Goal: Transaction & Acquisition: Purchase product/service

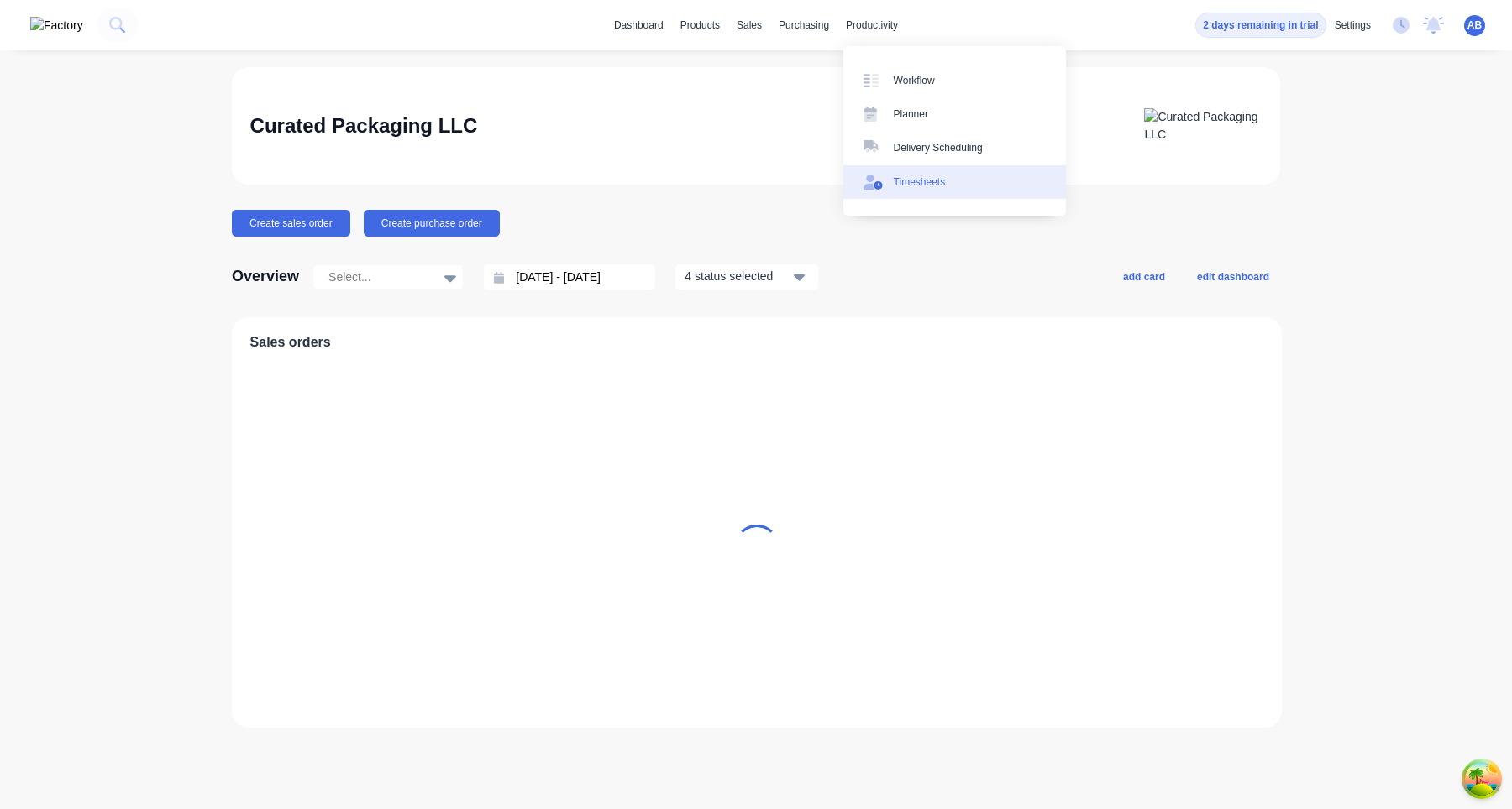
click at [904, 182] on div "Timesheets" at bounding box center [919, 182] width 52 height 15
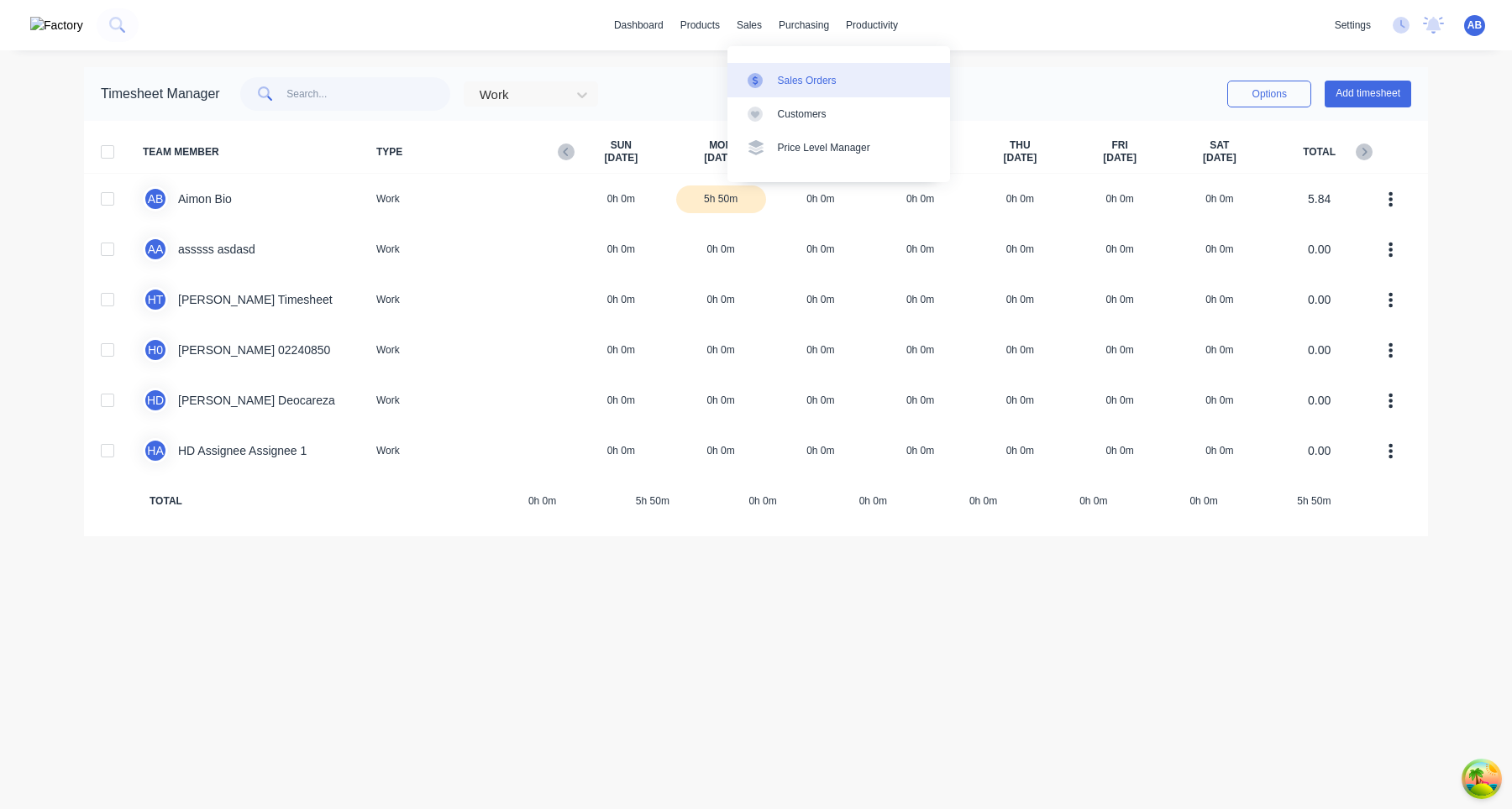
click at [763, 83] on div at bounding box center [759, 80] width 25 height 15
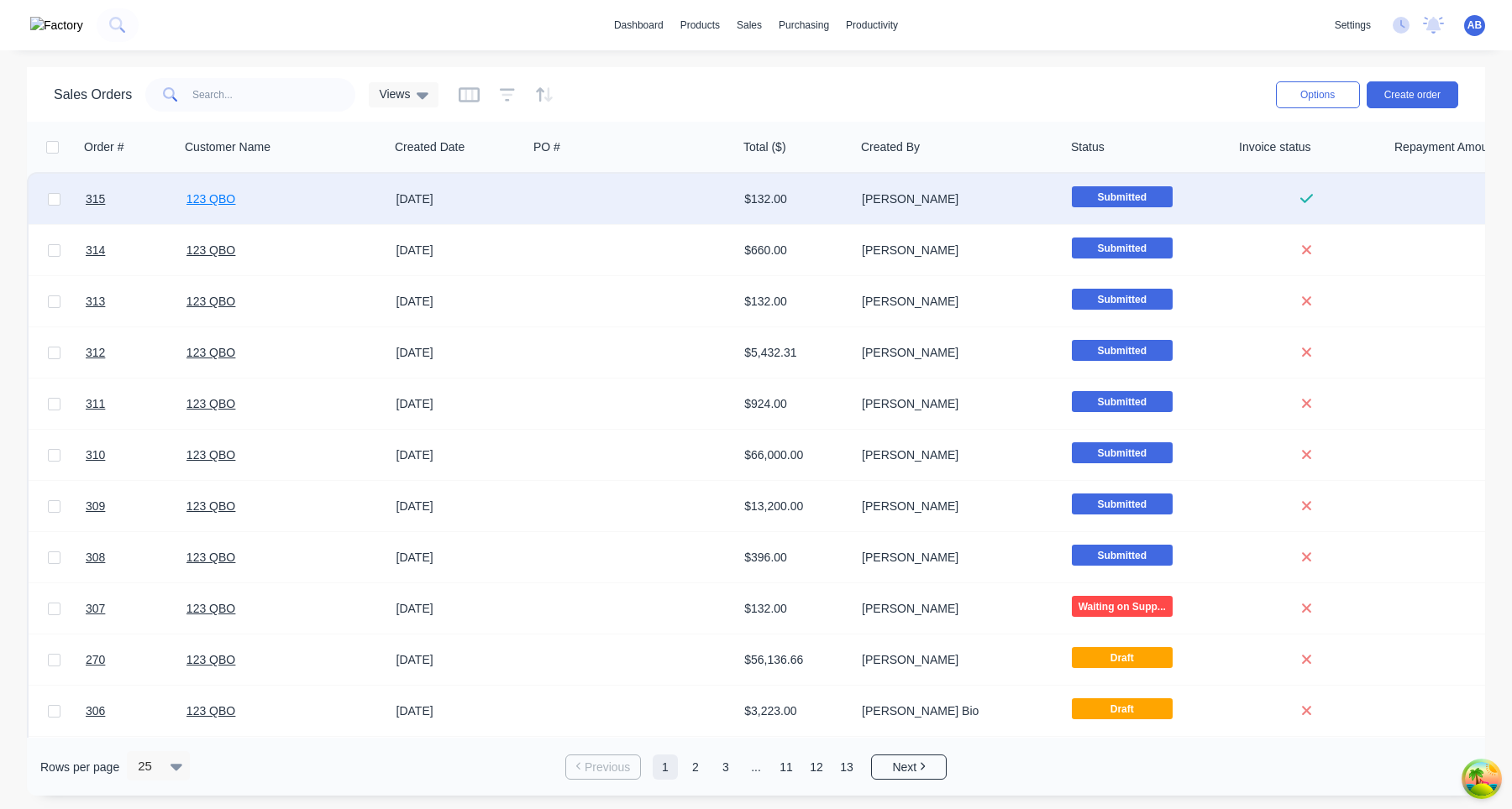
click at [224, 206] on link "123 QBO" at bounding box center [211, 199] width 49 height 14
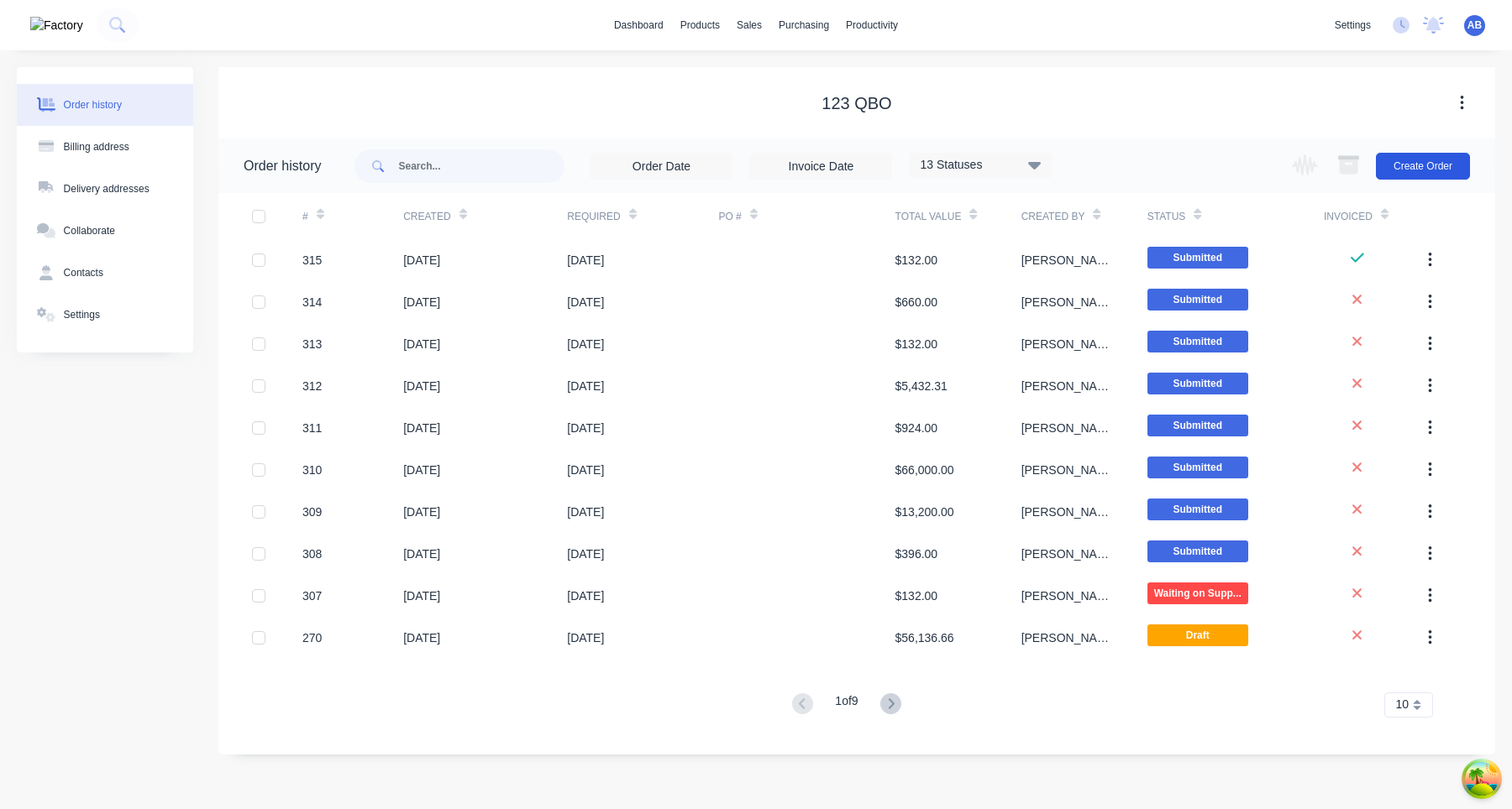
click at [1422, 166] on button "Create Order" at bounding box center [1422, 165] width 94 height 27
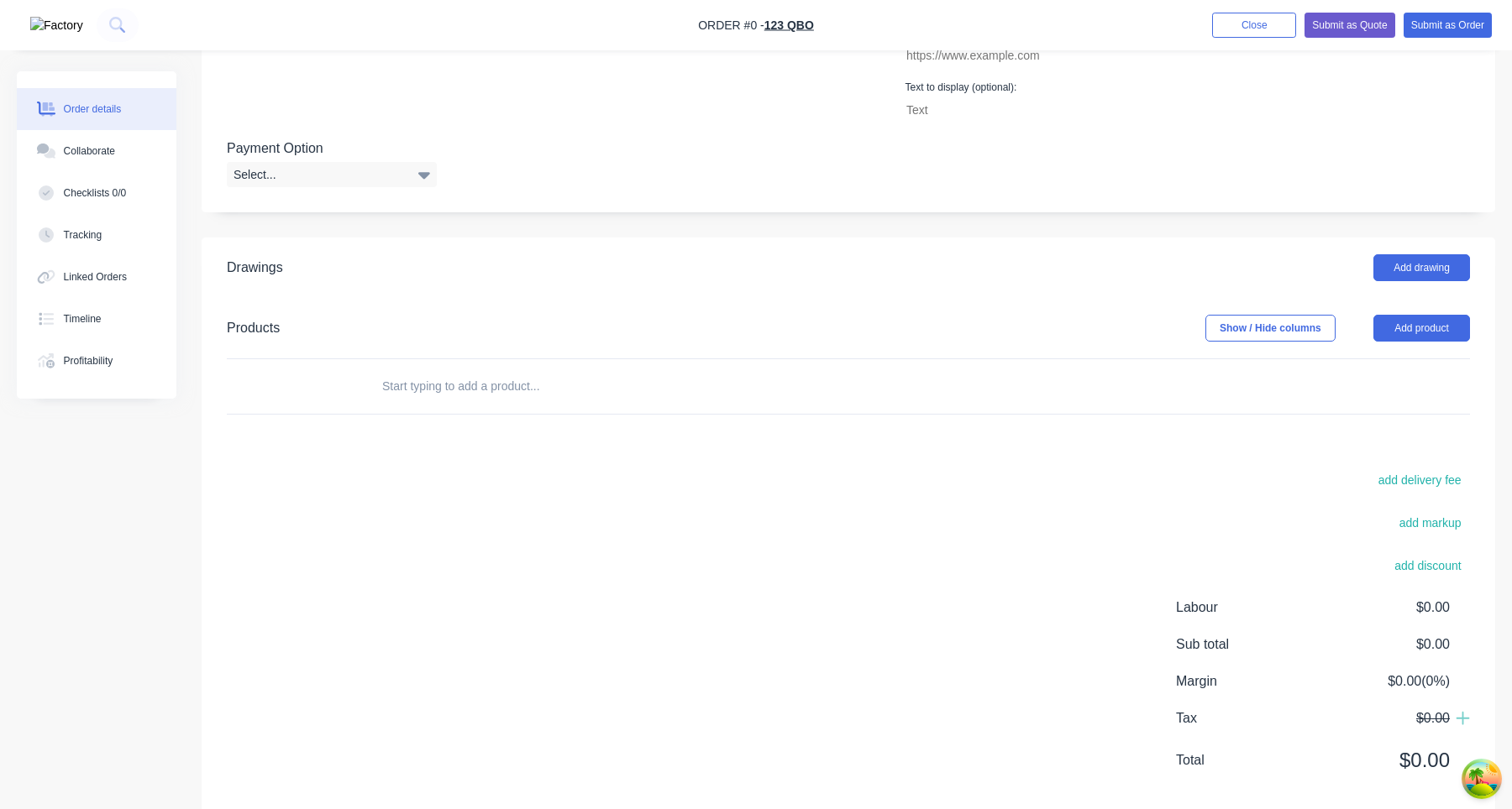
scroll to position [578, 0]
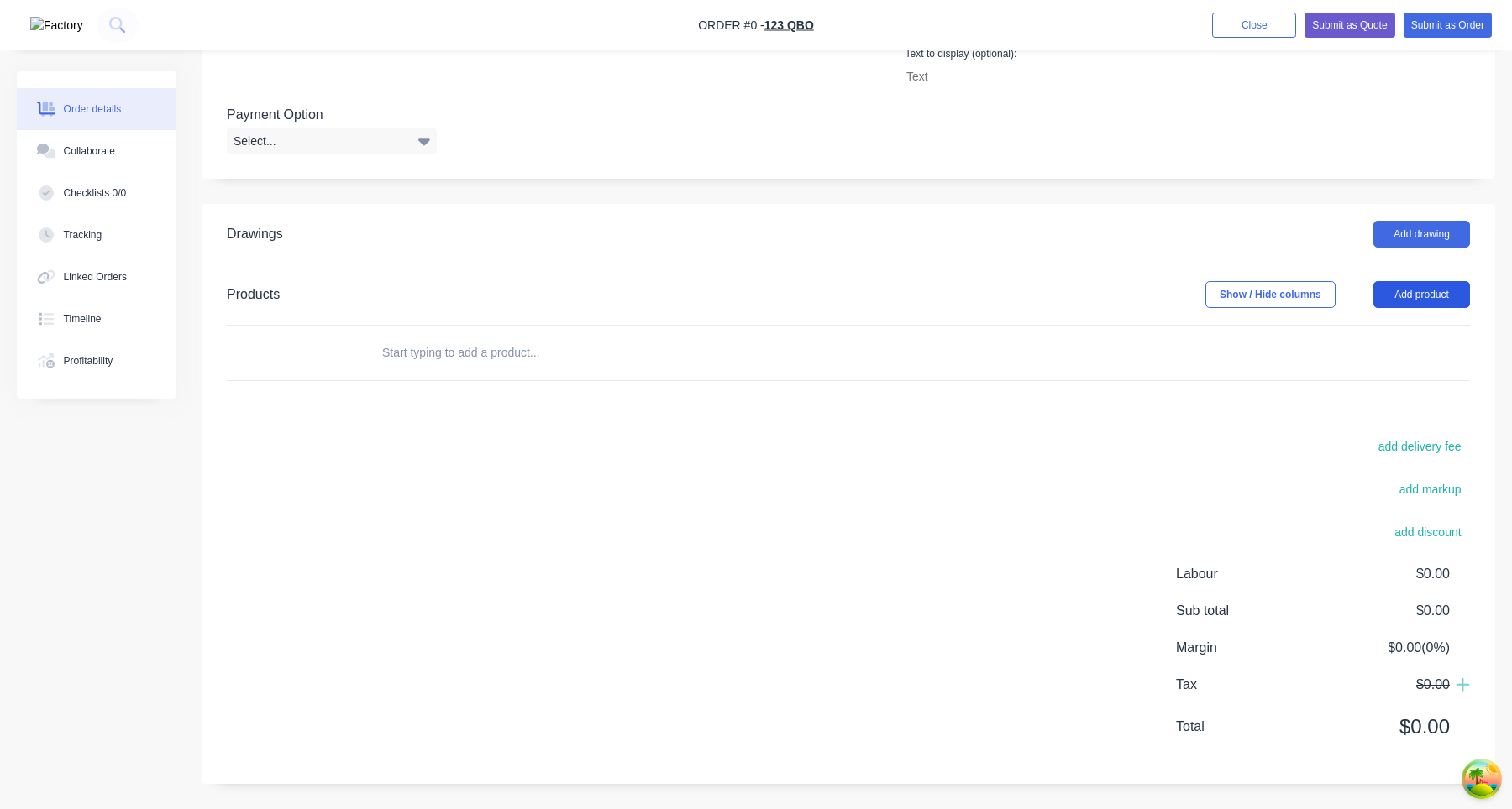
click at [1451, 301] on button "Add product" at bounding box center [1421, 295] width 97 height 27
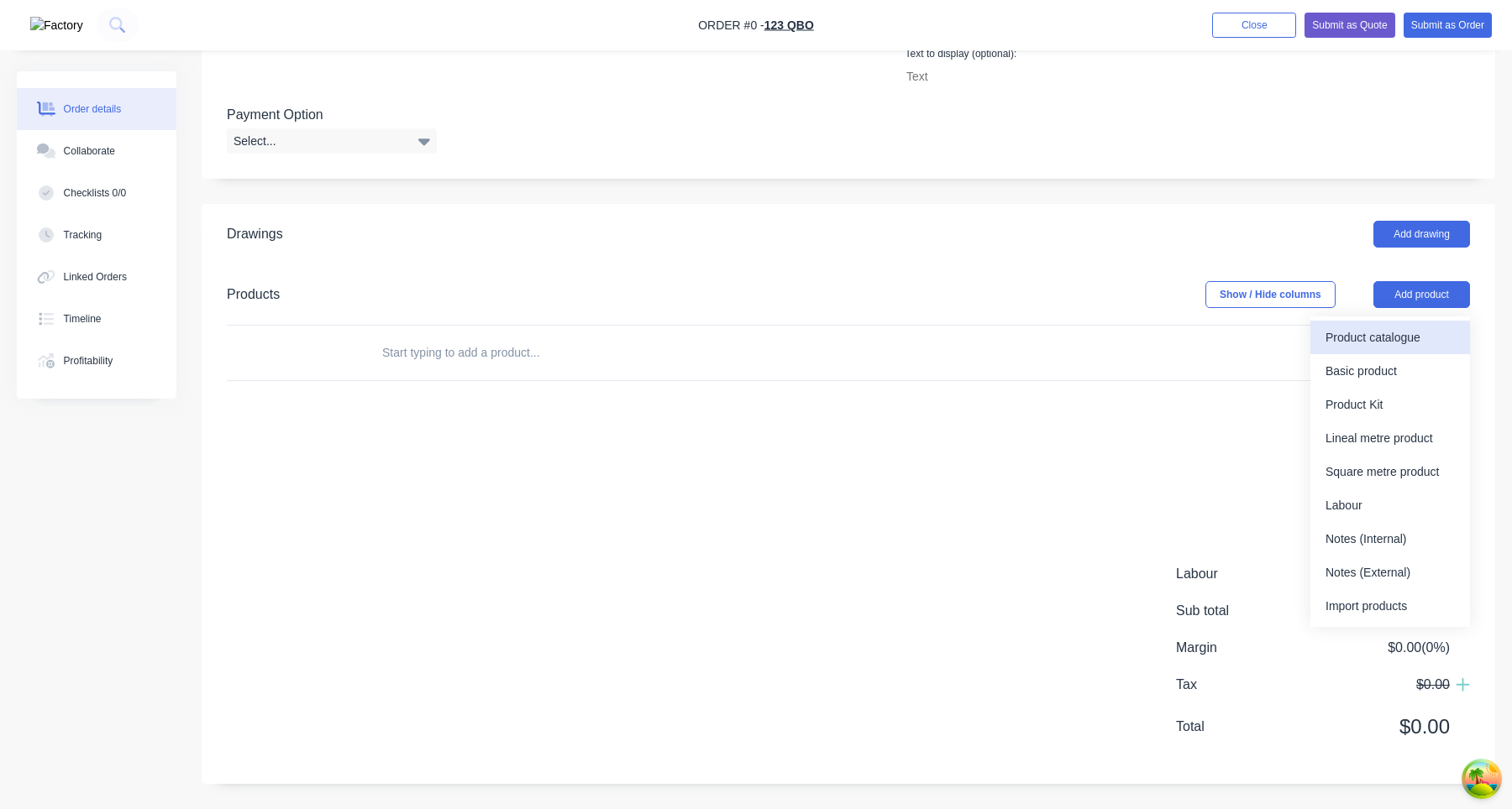
click at [1367, 342] on div "Product catalogue" at bounding box center [1390, 338] width 129 height 24
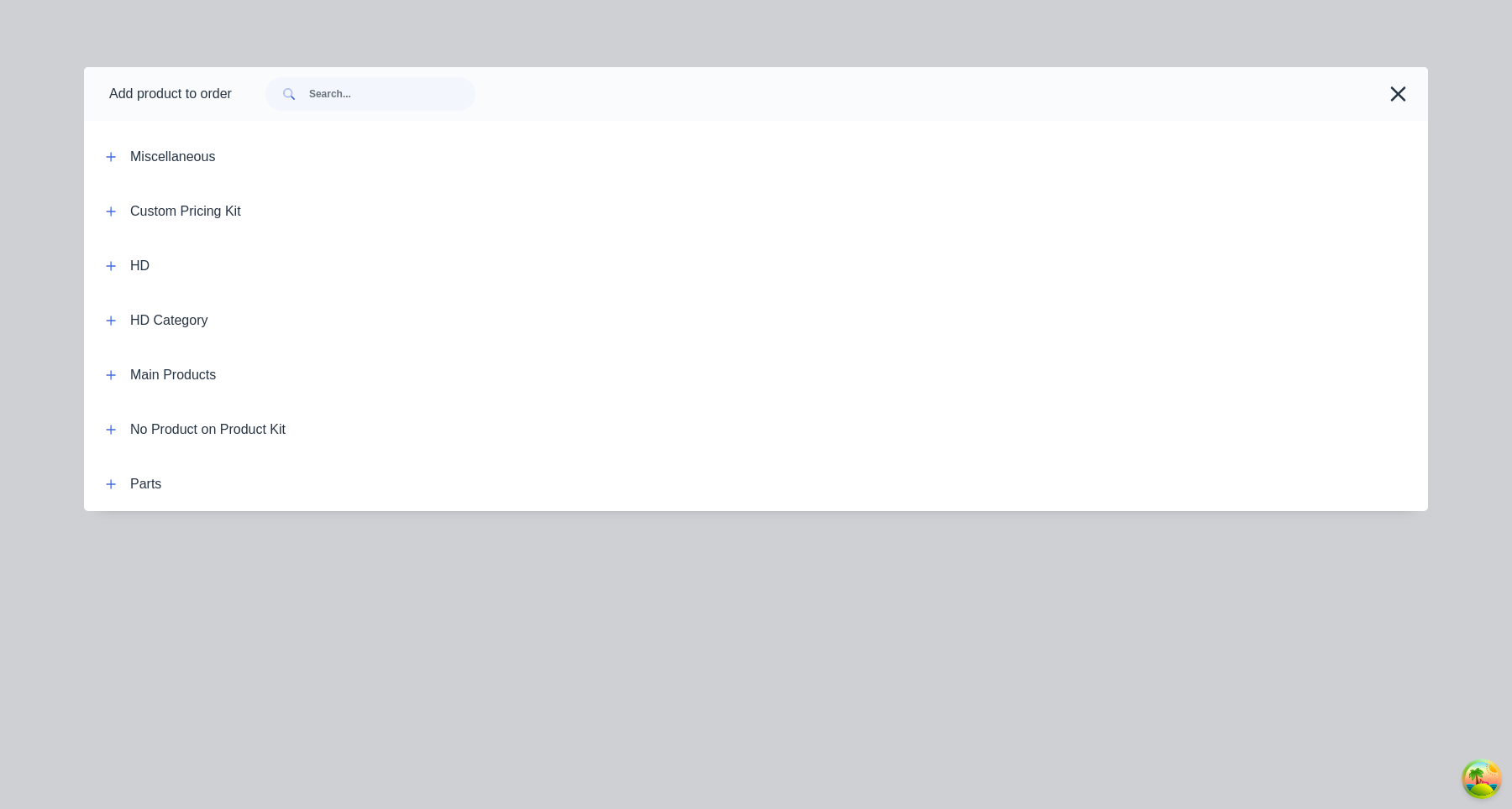
click at [119, 202] on span at bounding box center [111, 211] width 21 height 21
click at [115, 206] on icon "button" at bounding box center [111, 211] width 10 height 12
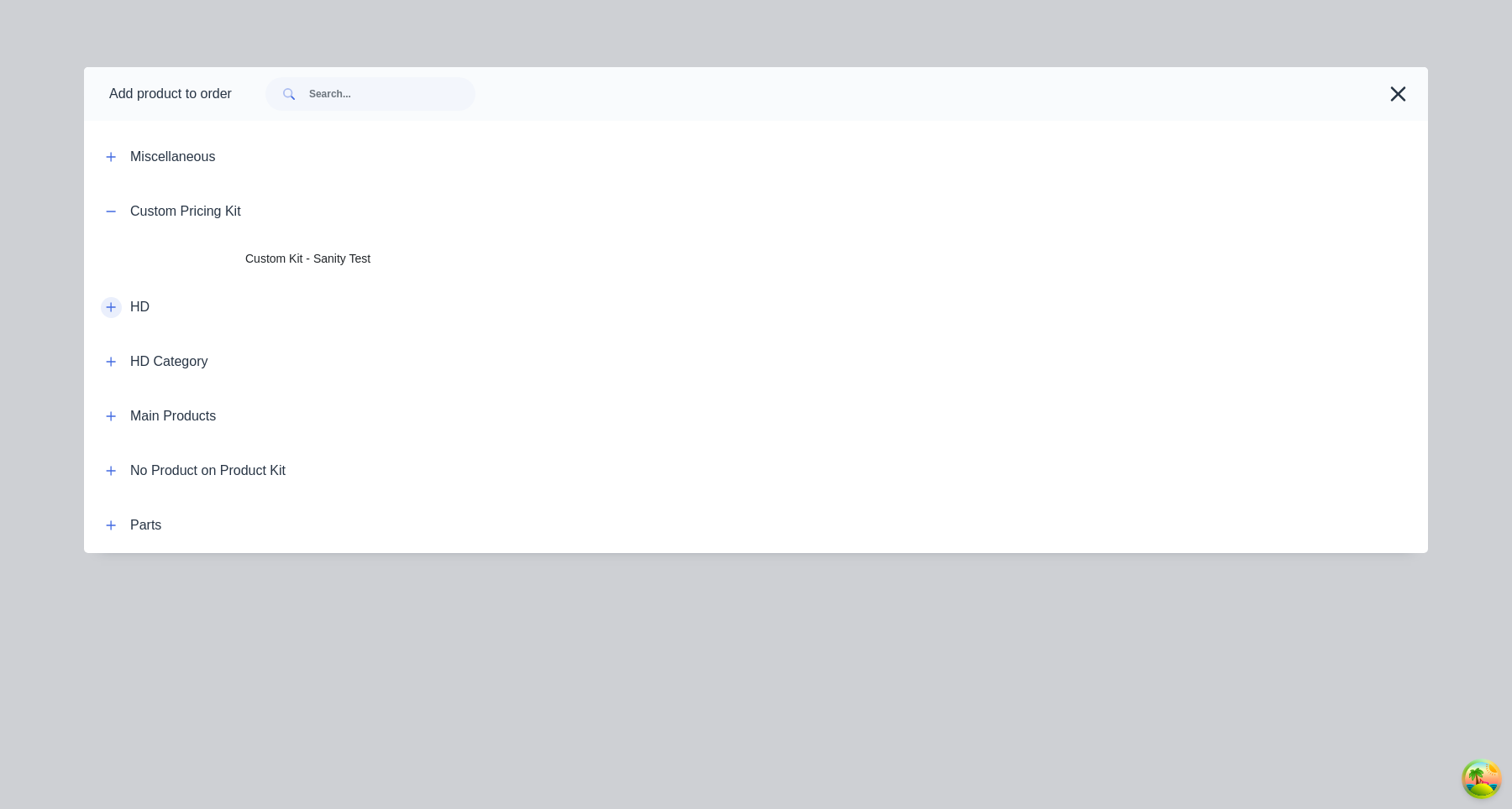
click at [111, 305] on icon "button" at bounding box center [111, 308] width 9 height 9
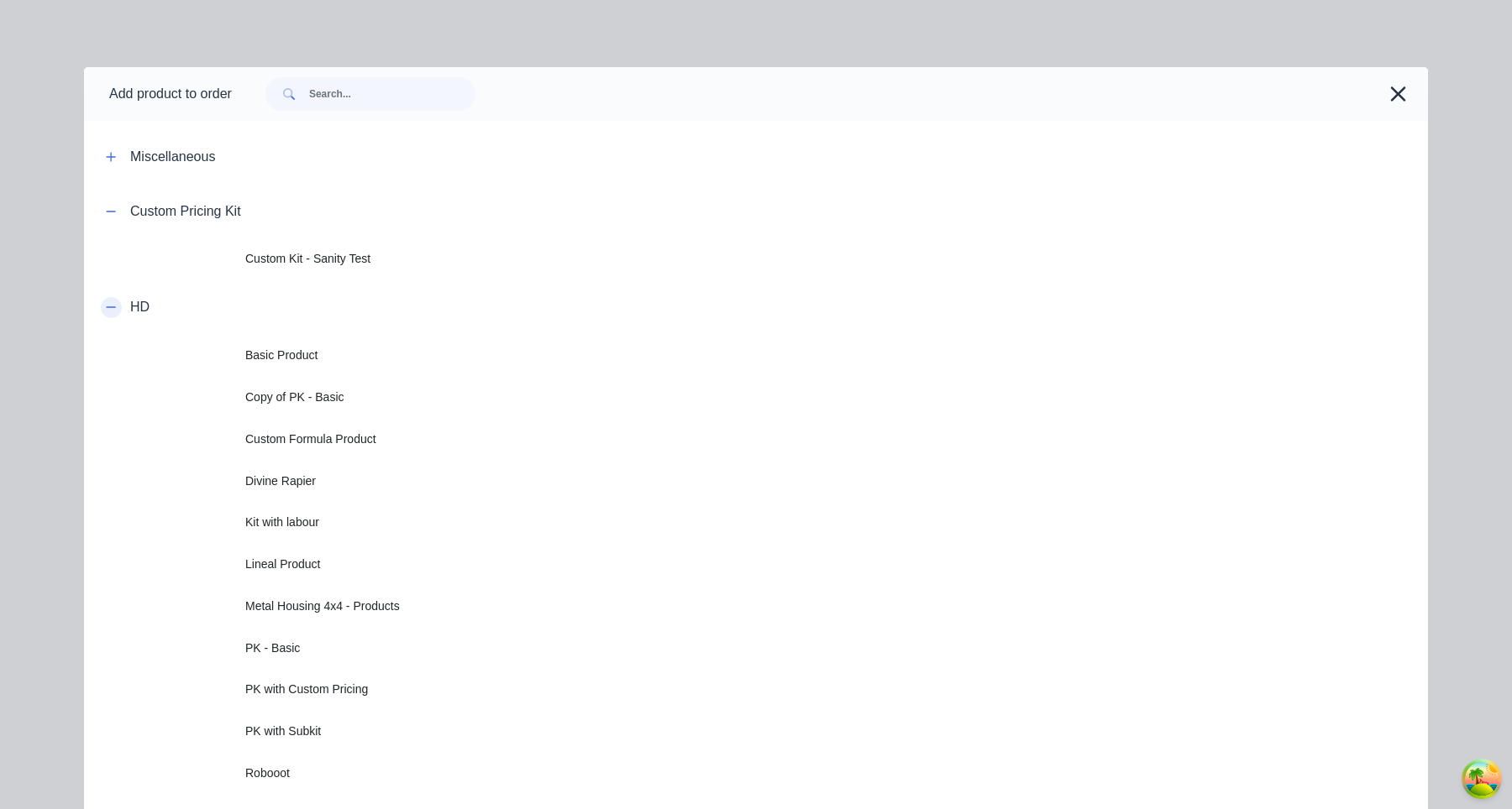
click at [111, 305] on icon "button" at bounding box center [111, 307] width 10 height 12
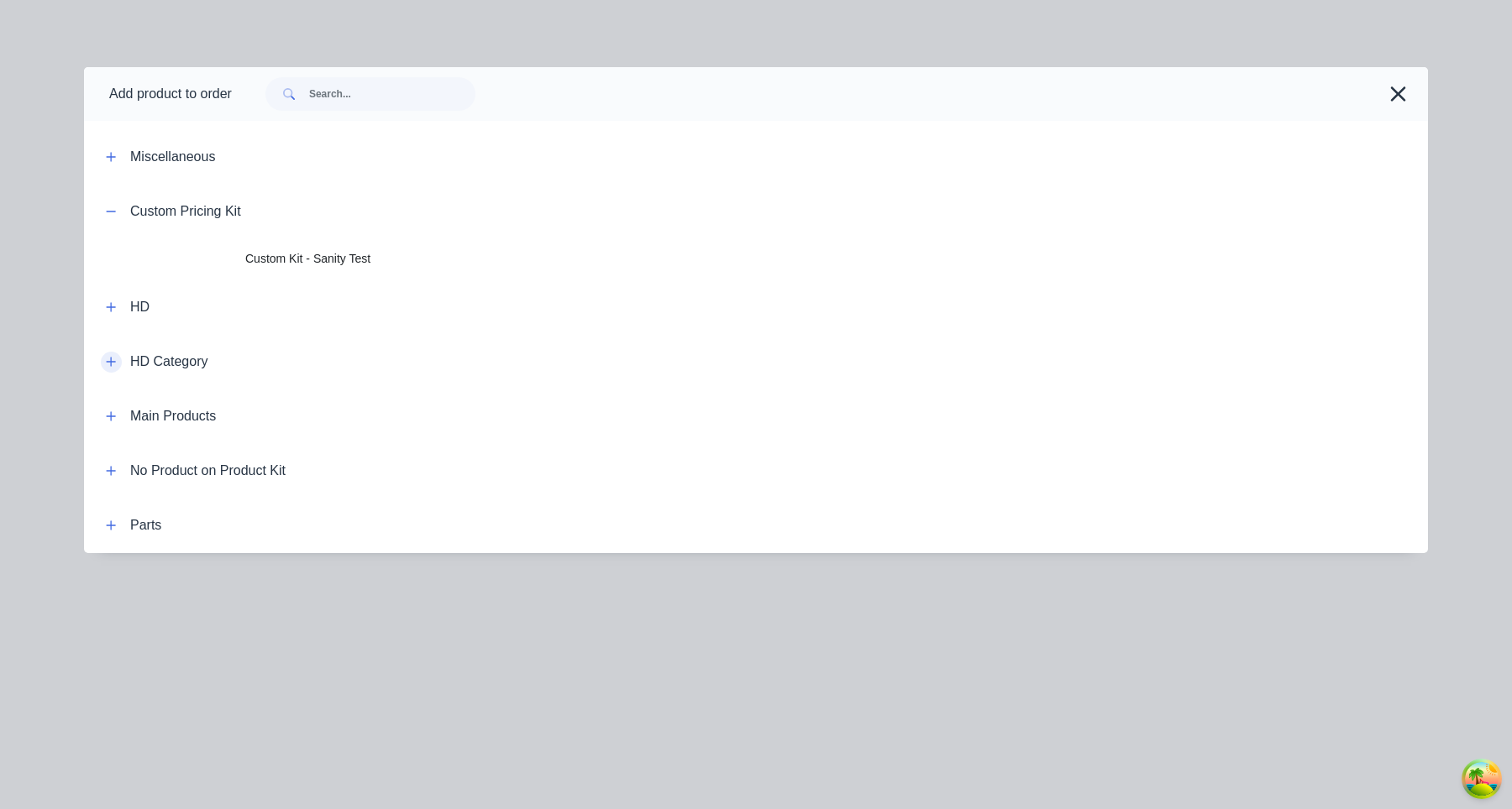
click at [108, 356] on icon "button" at bounding box center [111, 361] width 10 height 12
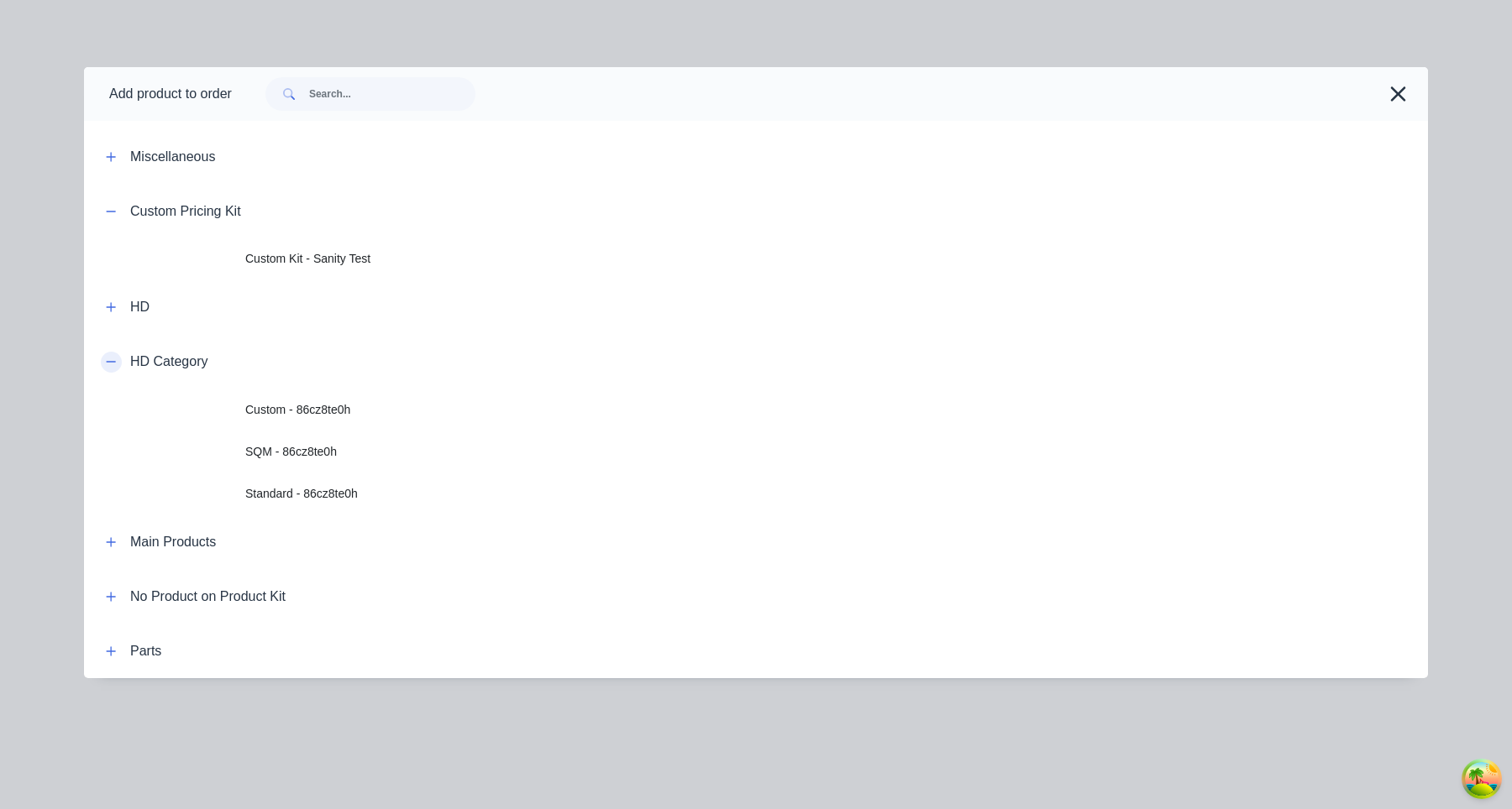
click at [108, 356] on icon "button" at bounding box center [111, 361] width 10 height 12
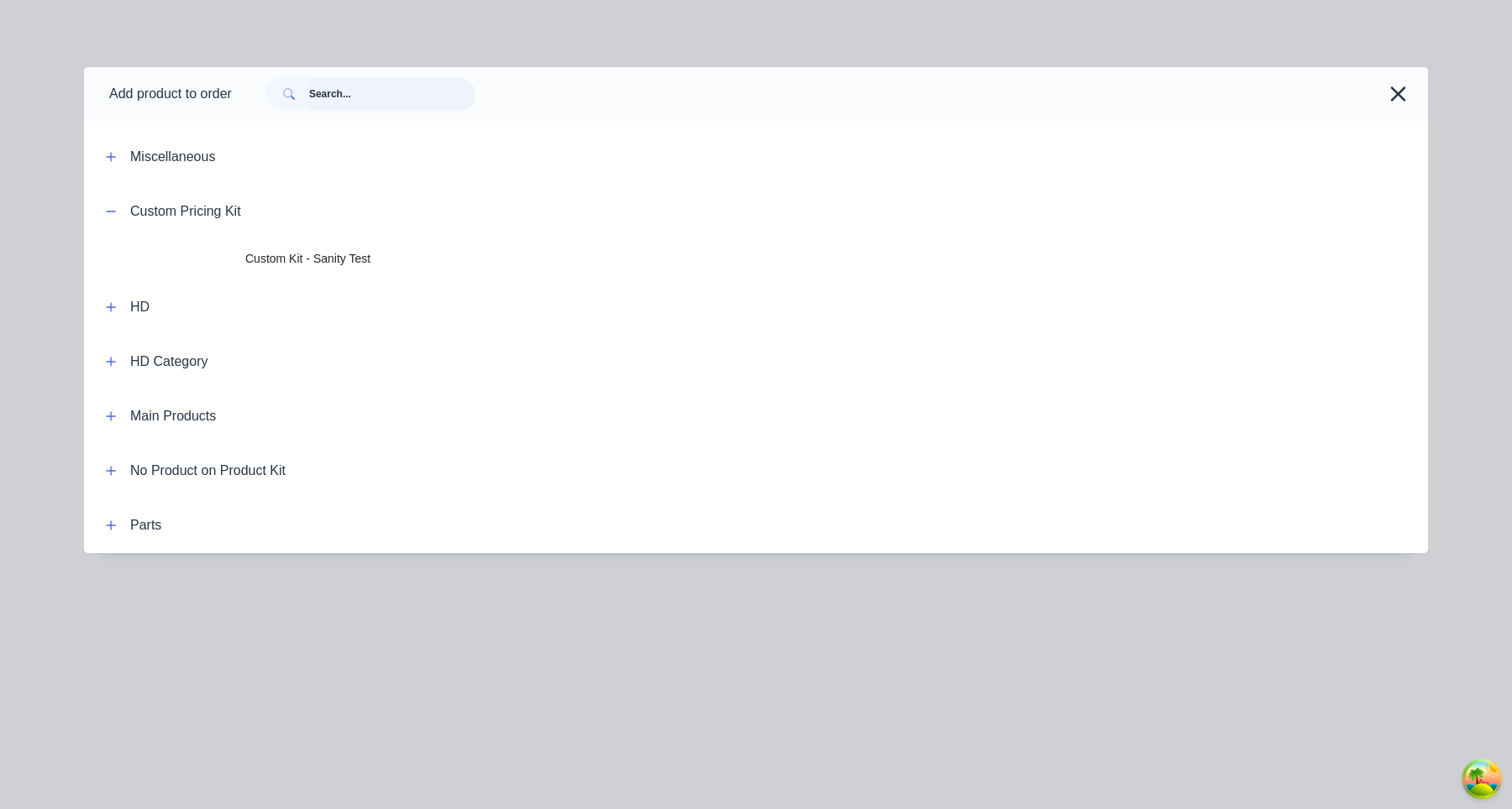
click at [370, 104] on input "text" at bounding box center [393, 94] width 166 height 33
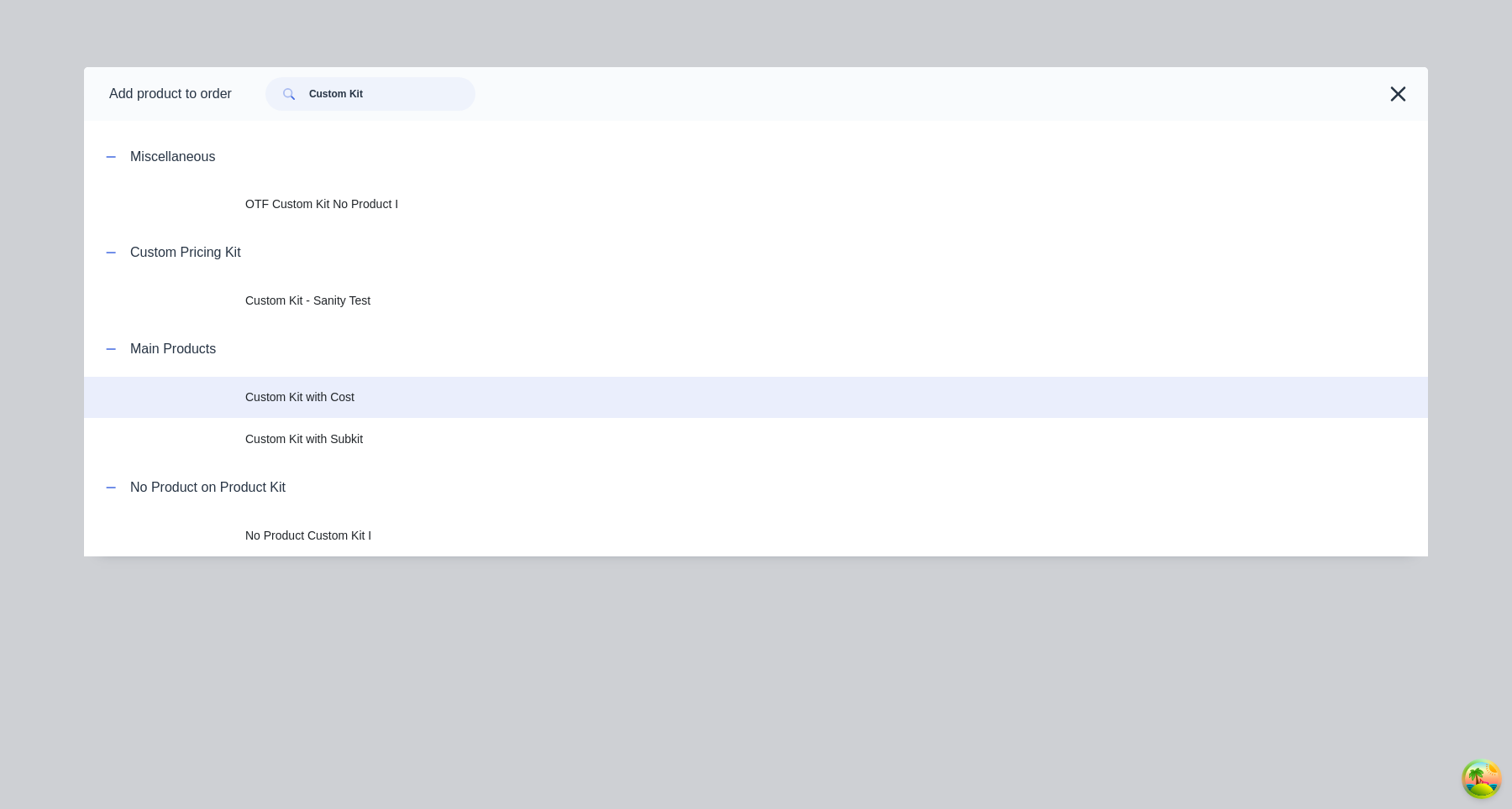
type input "Custom Kit"
click at [365, 392] on span "Custom Kit with Cost" at bounding box center [718, 397] width 946 height 18
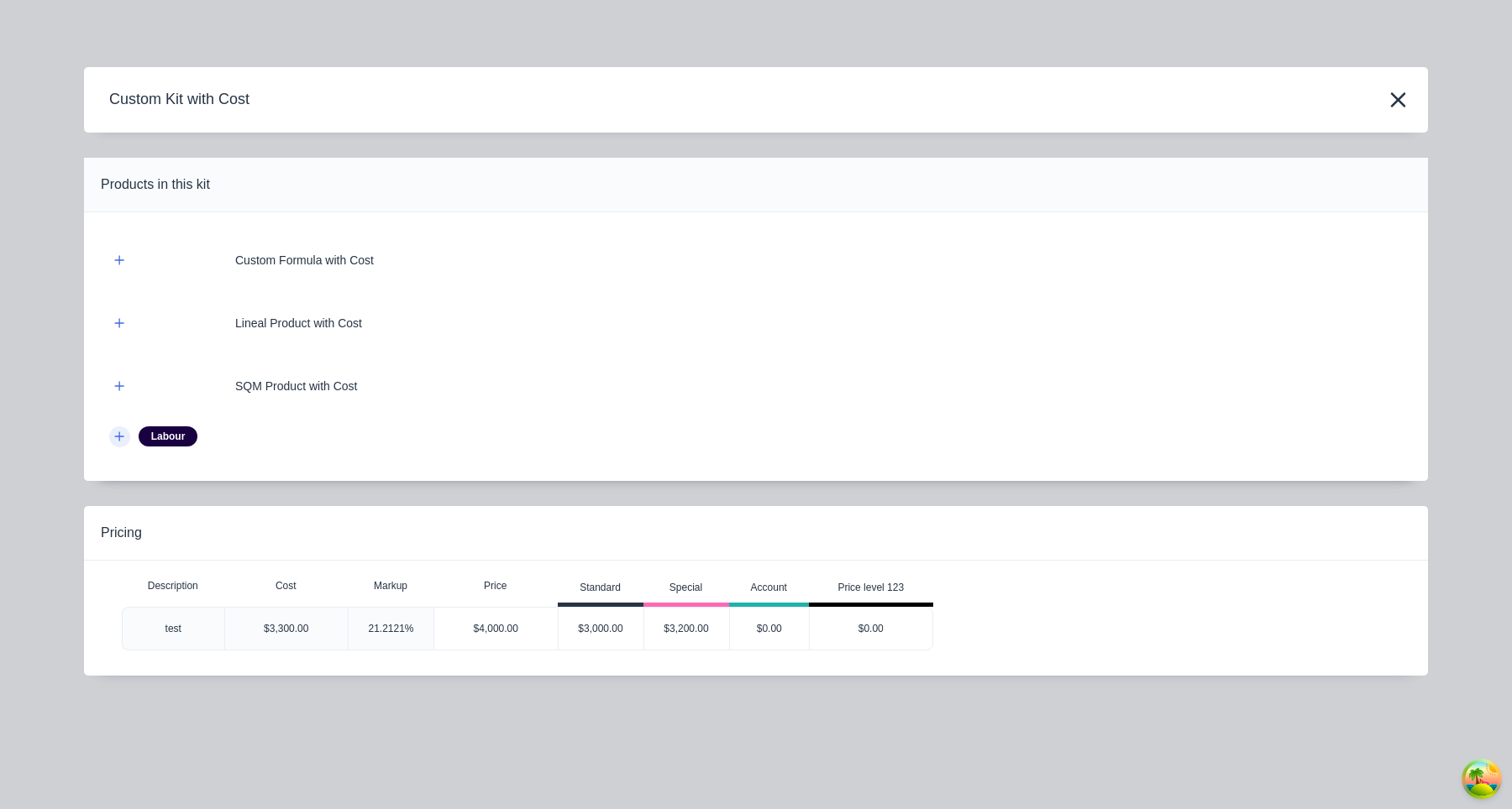
click at [113, 437] on button "button" at bounding box center [119, 437] width 21 height 21
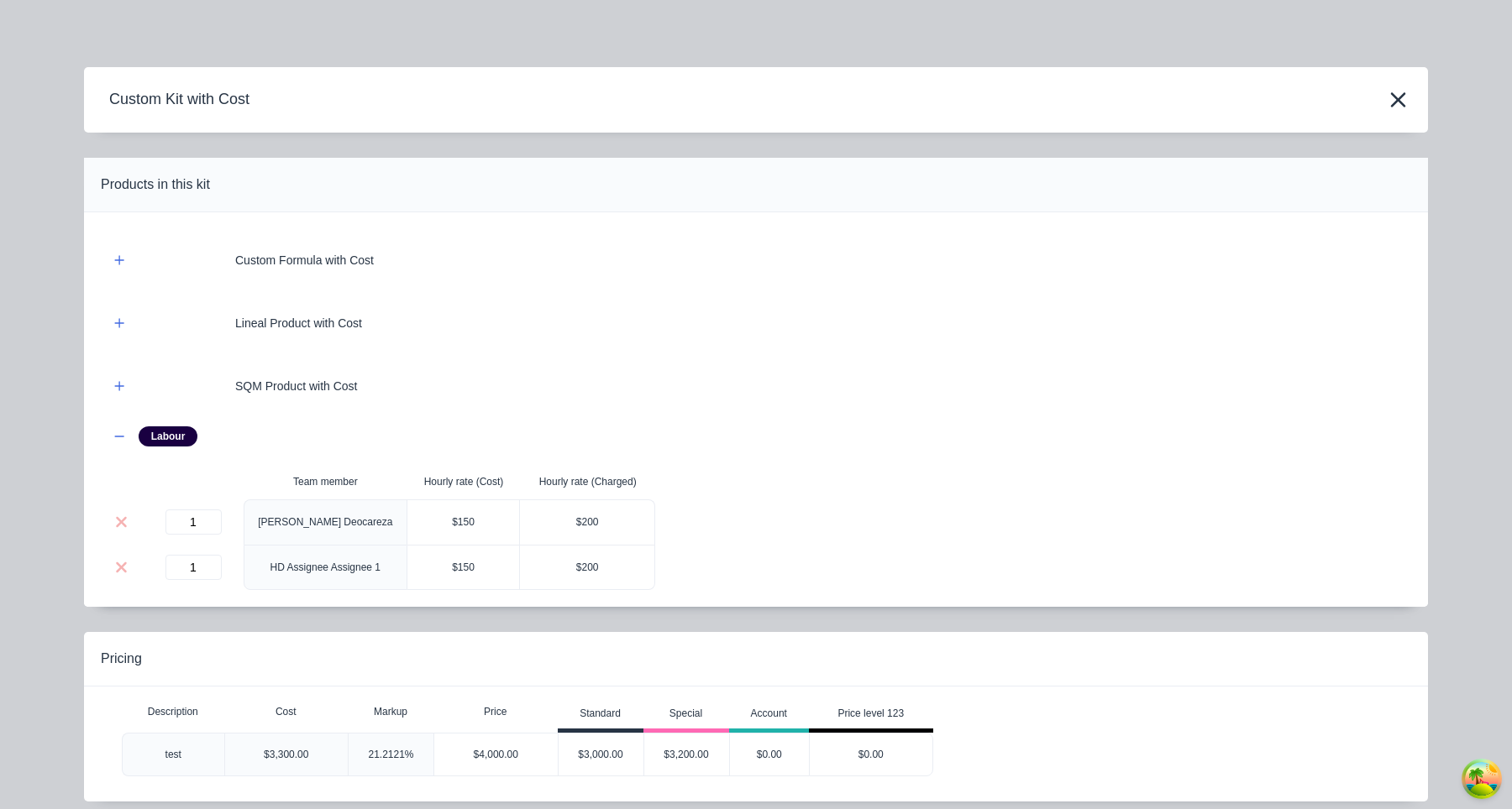
scroll to position [66, 0]
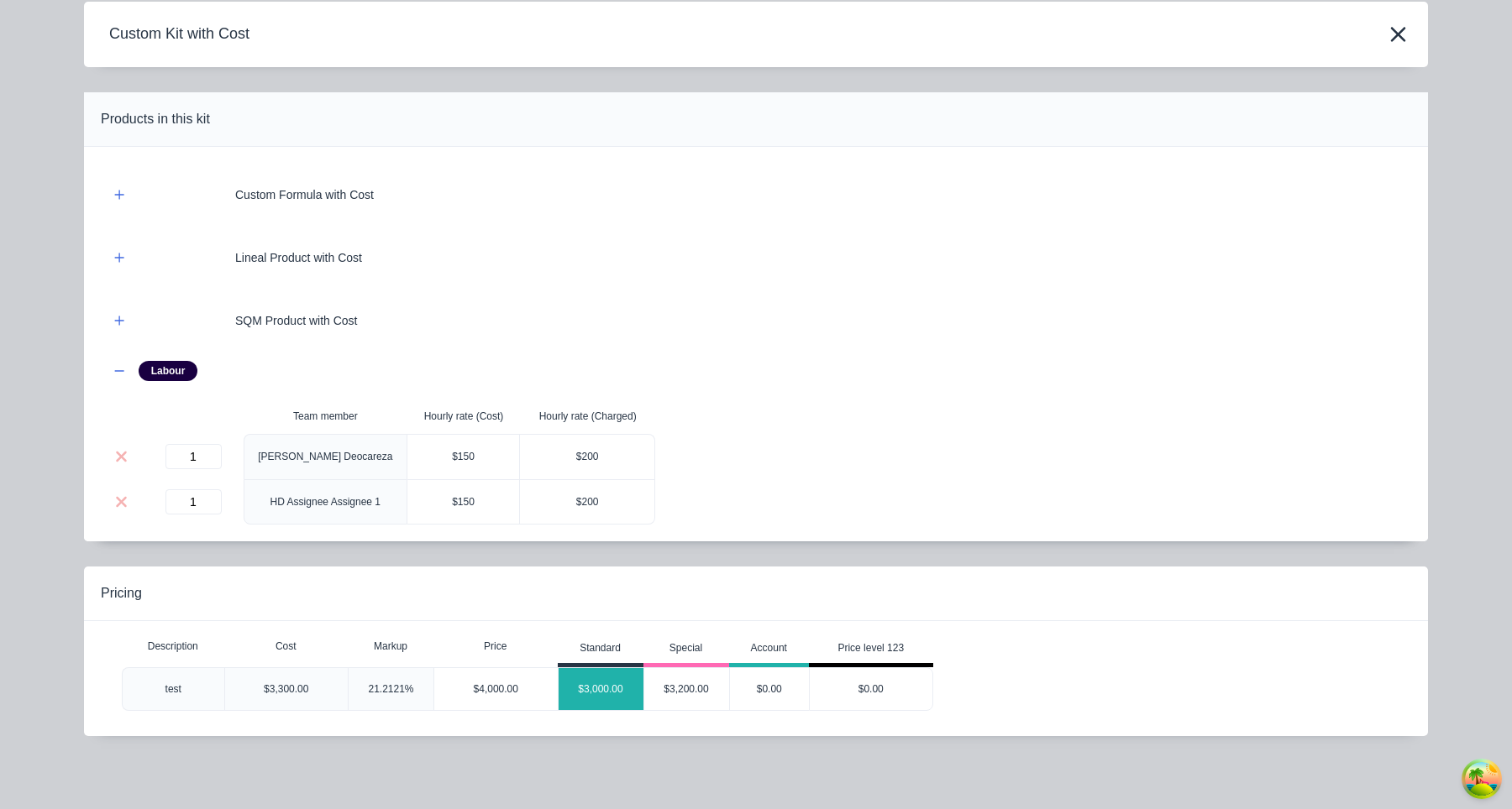
click at [615, 696] on div "$3,000.00" at bounding box center [601, 689] width 85 height 42
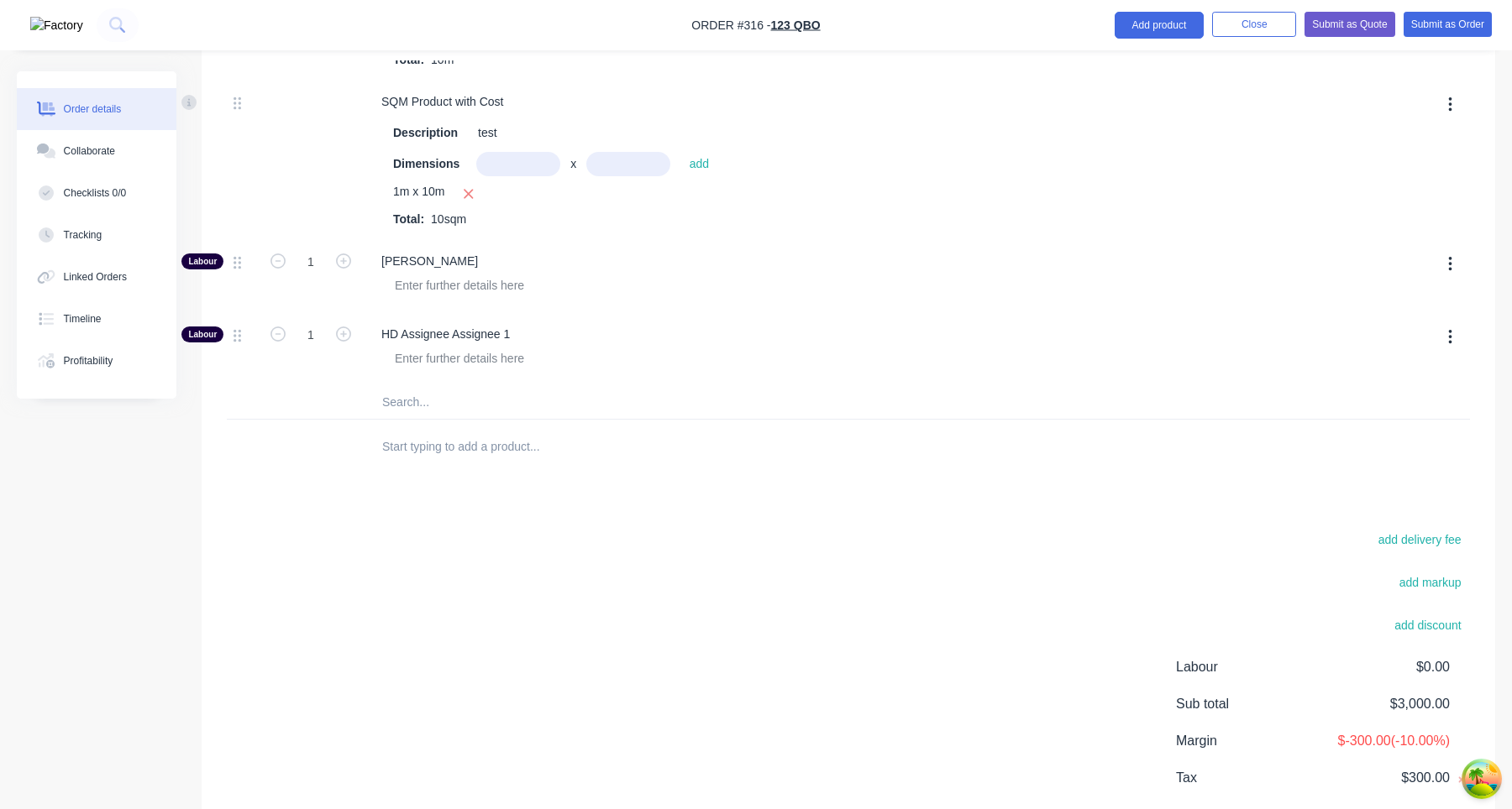
scroll to position [1401, 0]
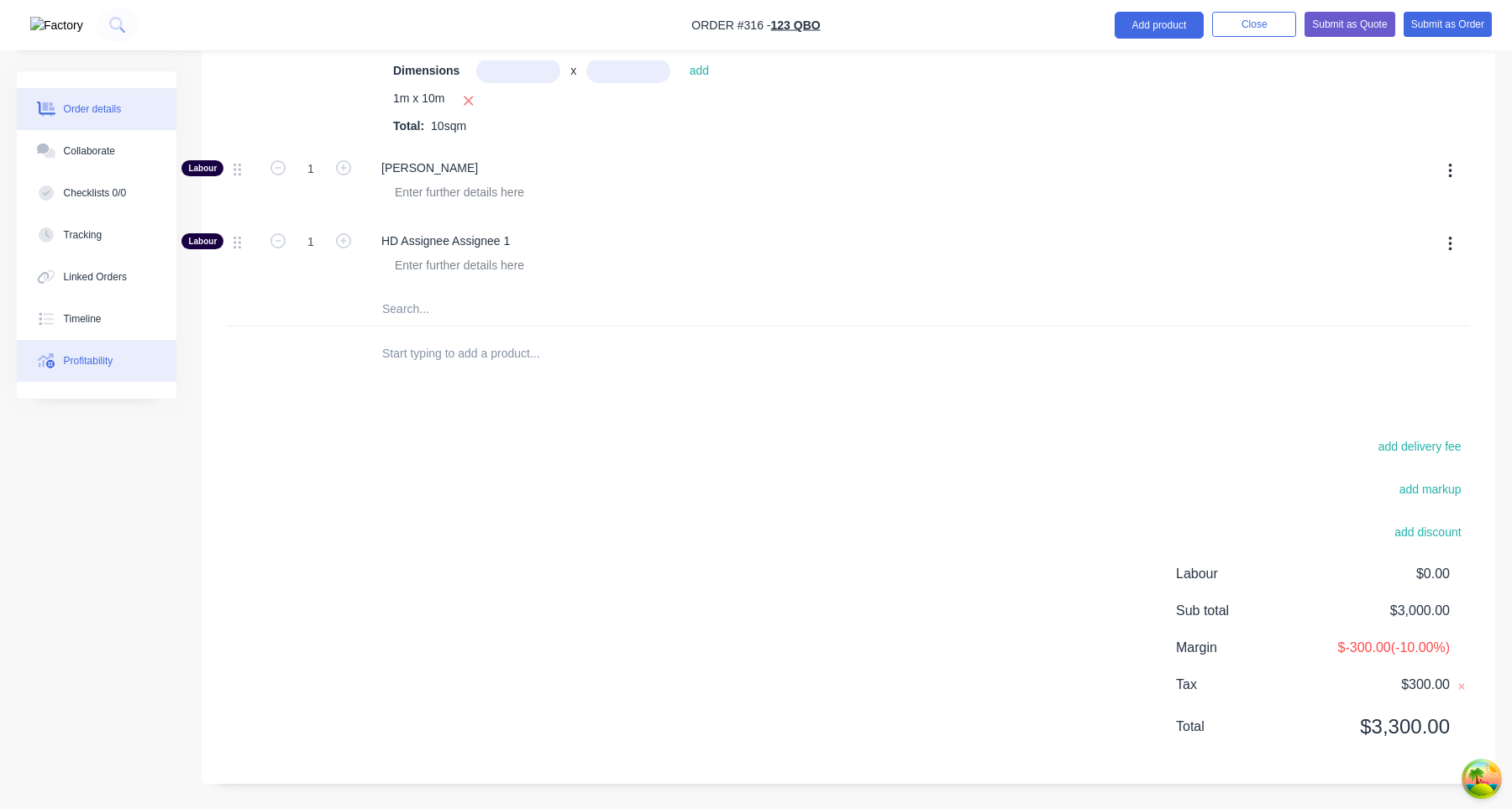
click at [117, 376] on button "Profitability" at bounding box center [96, 360] width 160 height 42
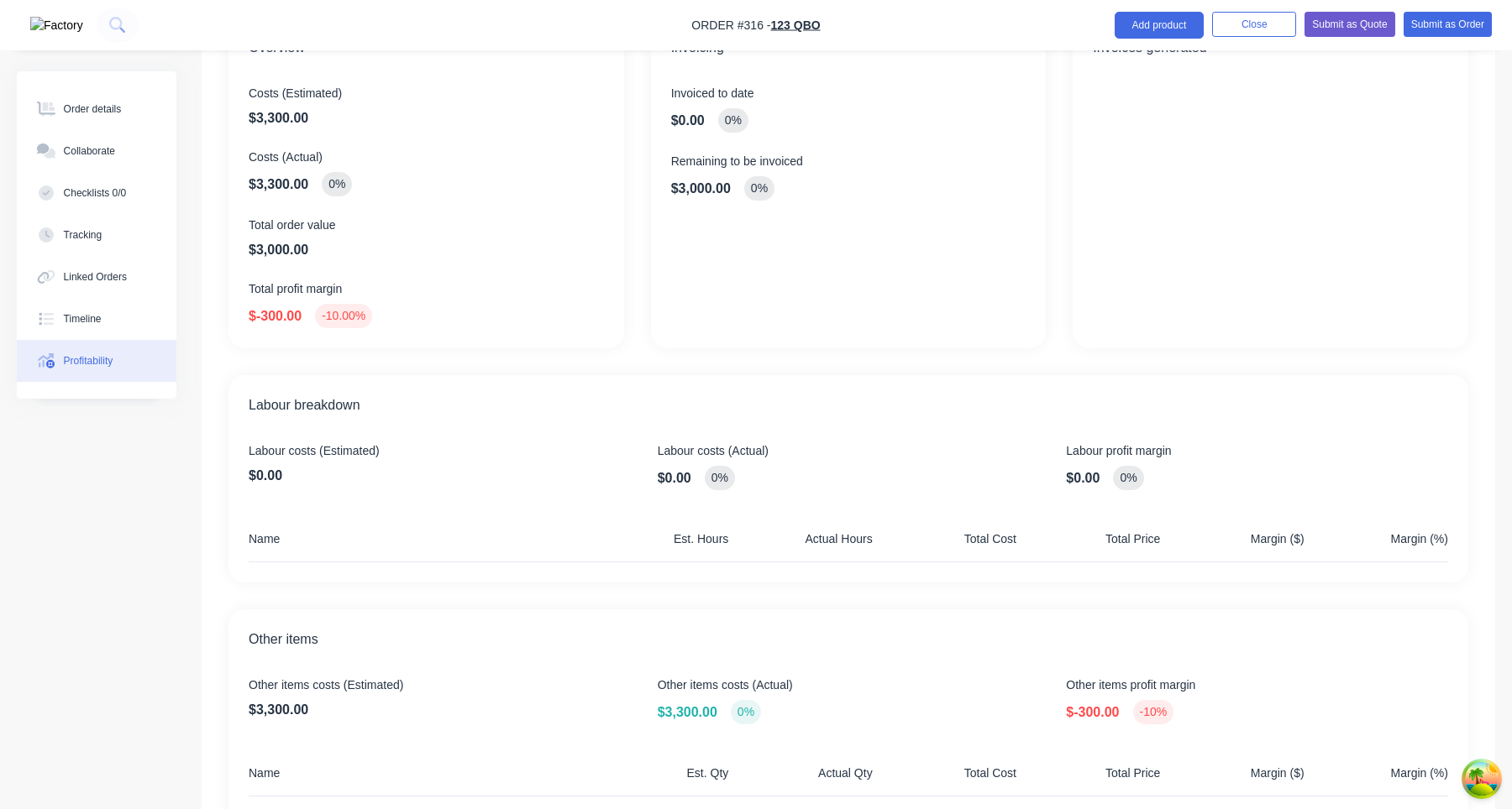
scroll to position [255, 0]
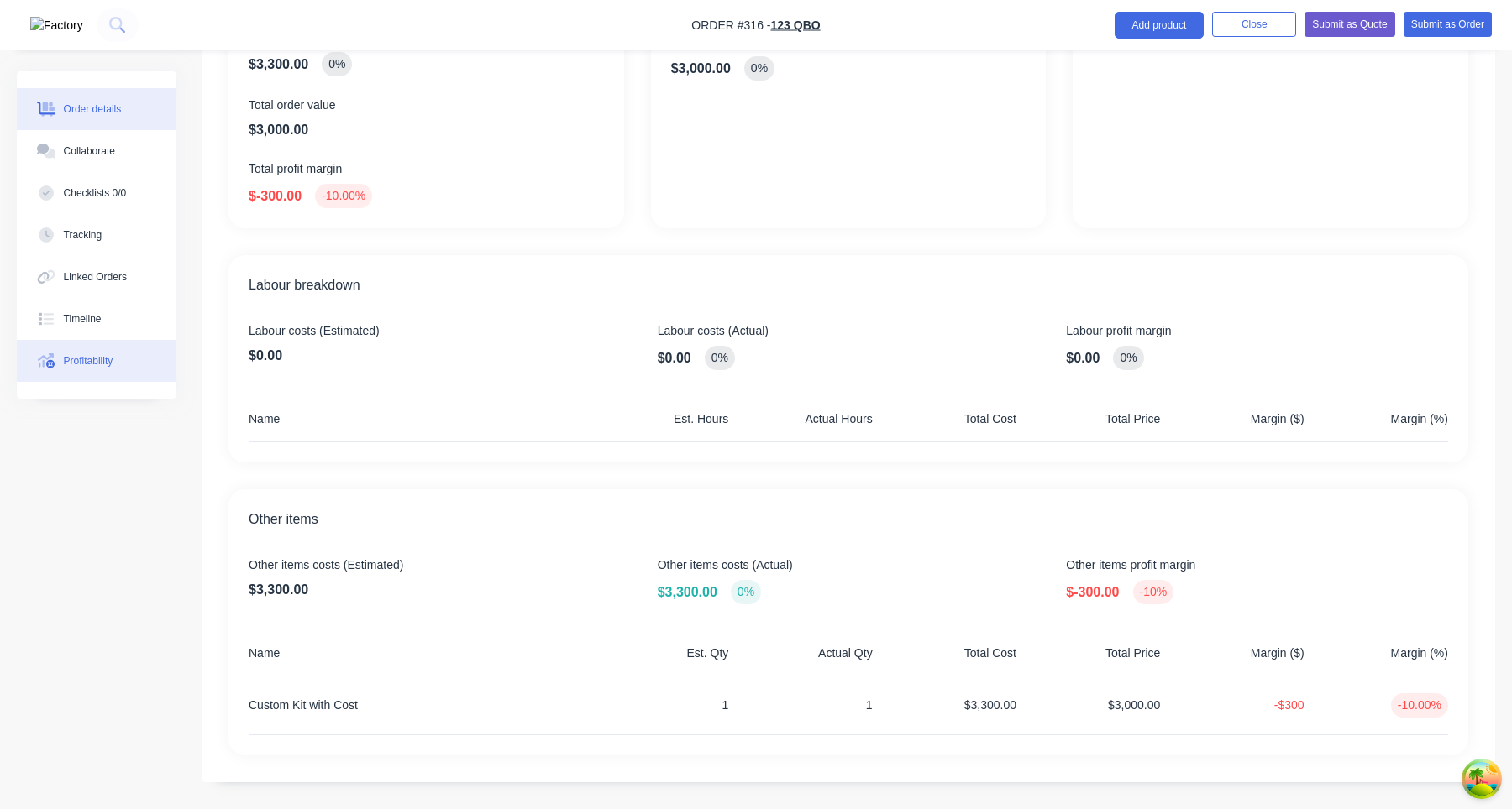
click at [96, 105] on div "Order details" at bounding box center [92, 109] width 58 height 15
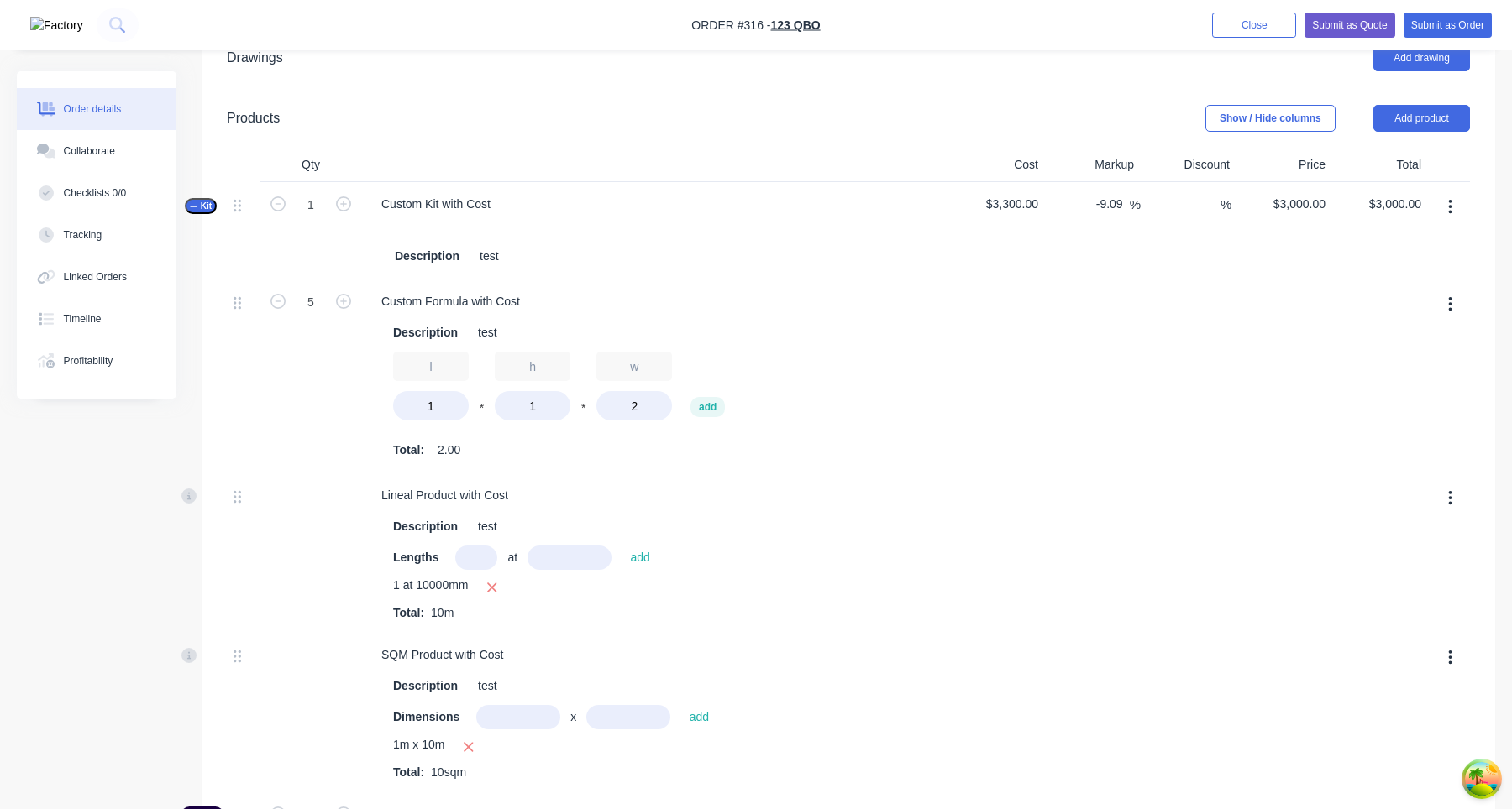
scroll to position [750, 0]
click at [202, 211] on span "Kit" at bounding box center [200, 210] width 22 height 13
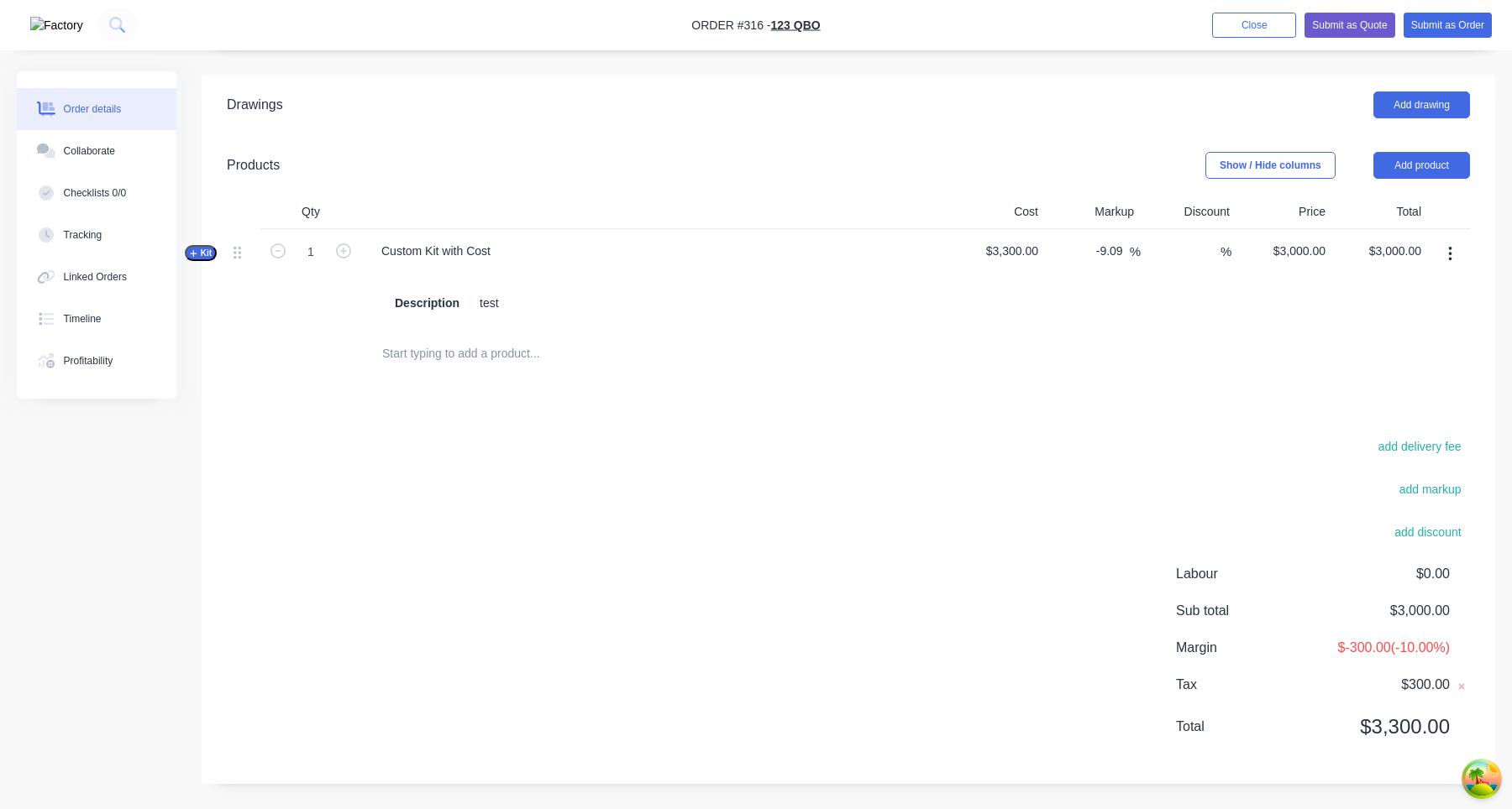
scroll to position [707, 0]
click at [1450, 173] on button "Add product" at bounding box center [1421, 165] width 97 height 27
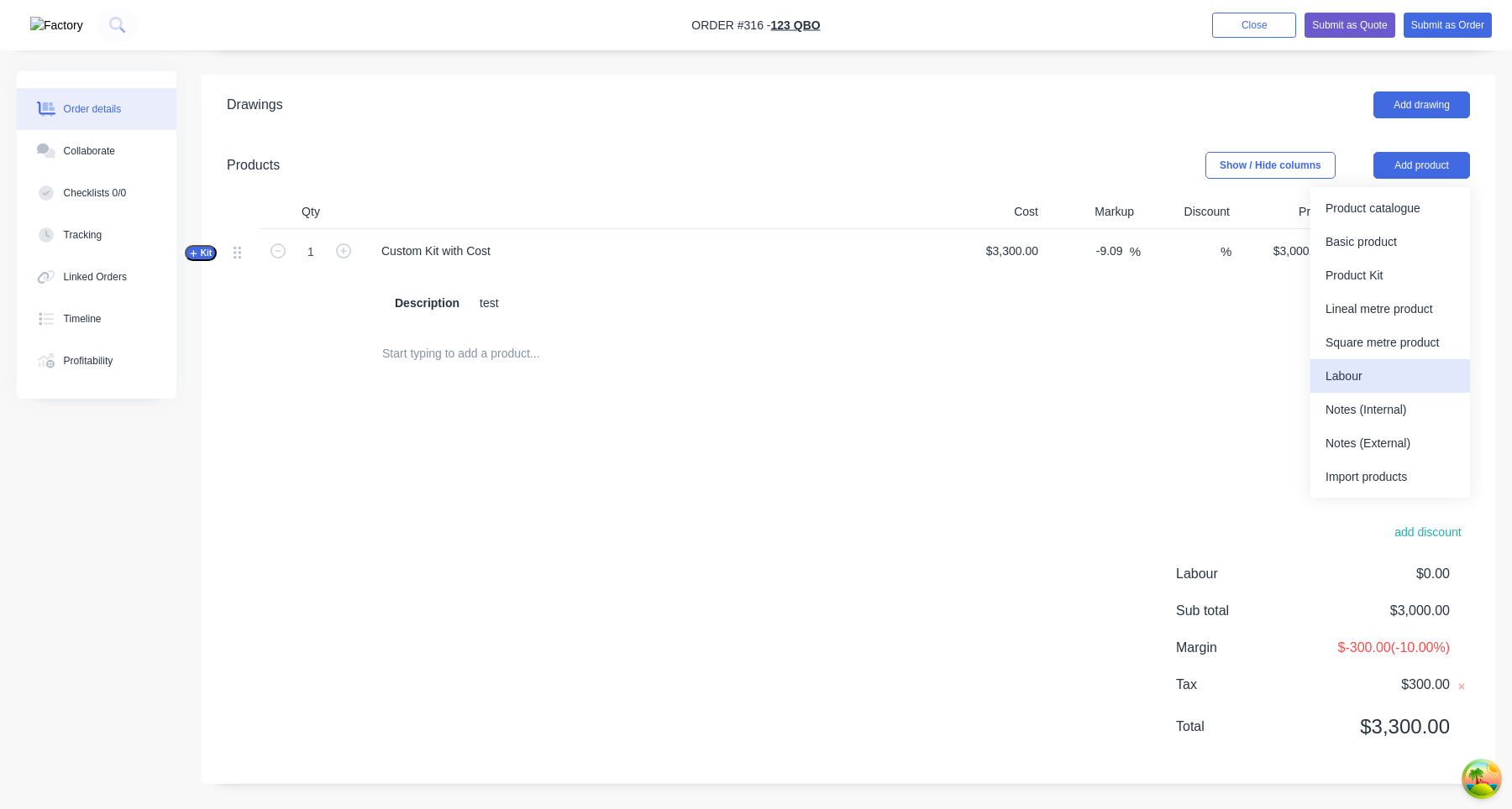
click at [1361, 378] on div "Labour" at bounding box center [1390, 377] width 129 height 24
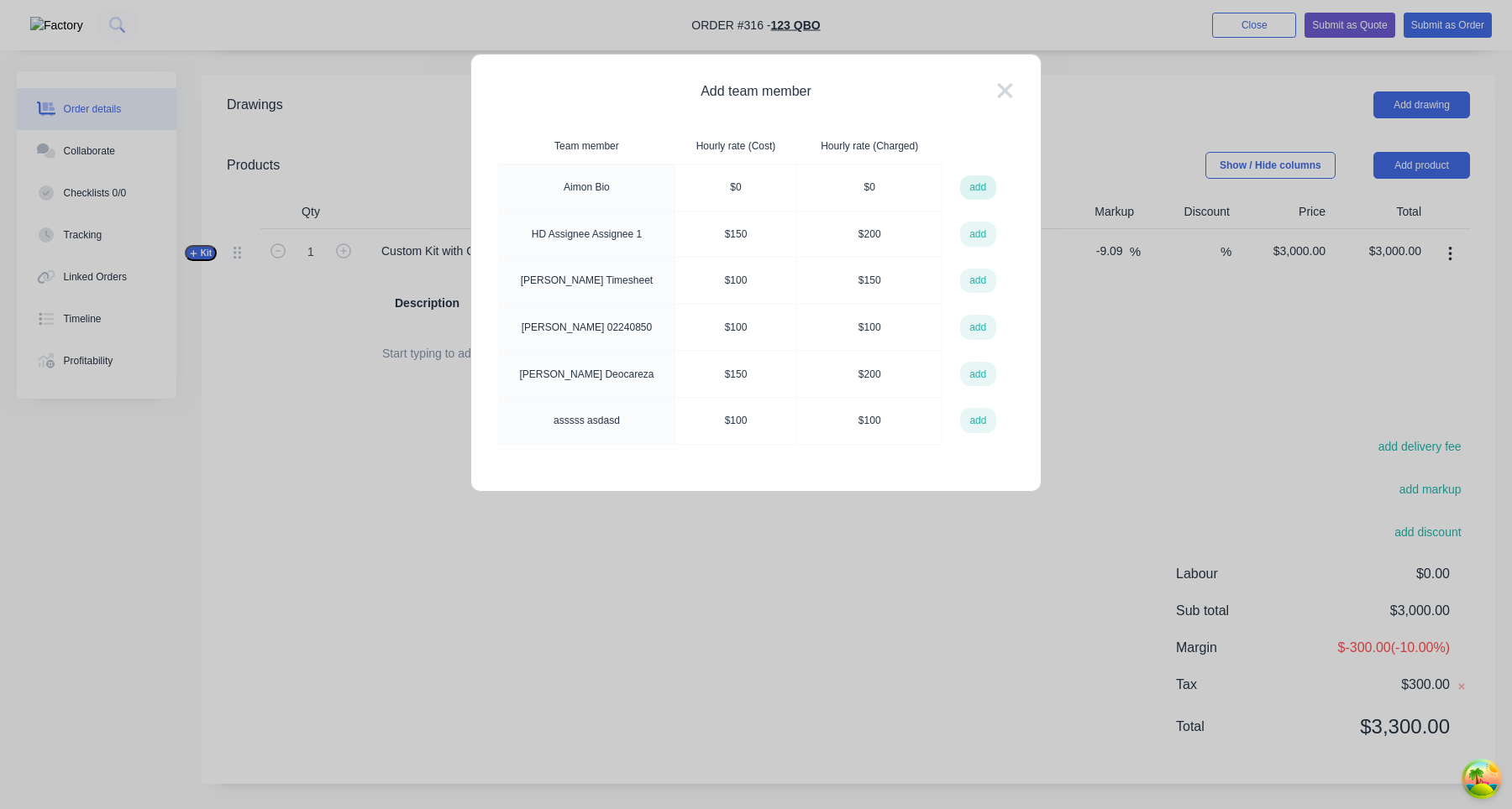
click at [979, 189] on button "add" at bounding box center [977, 187] width 36 height 25
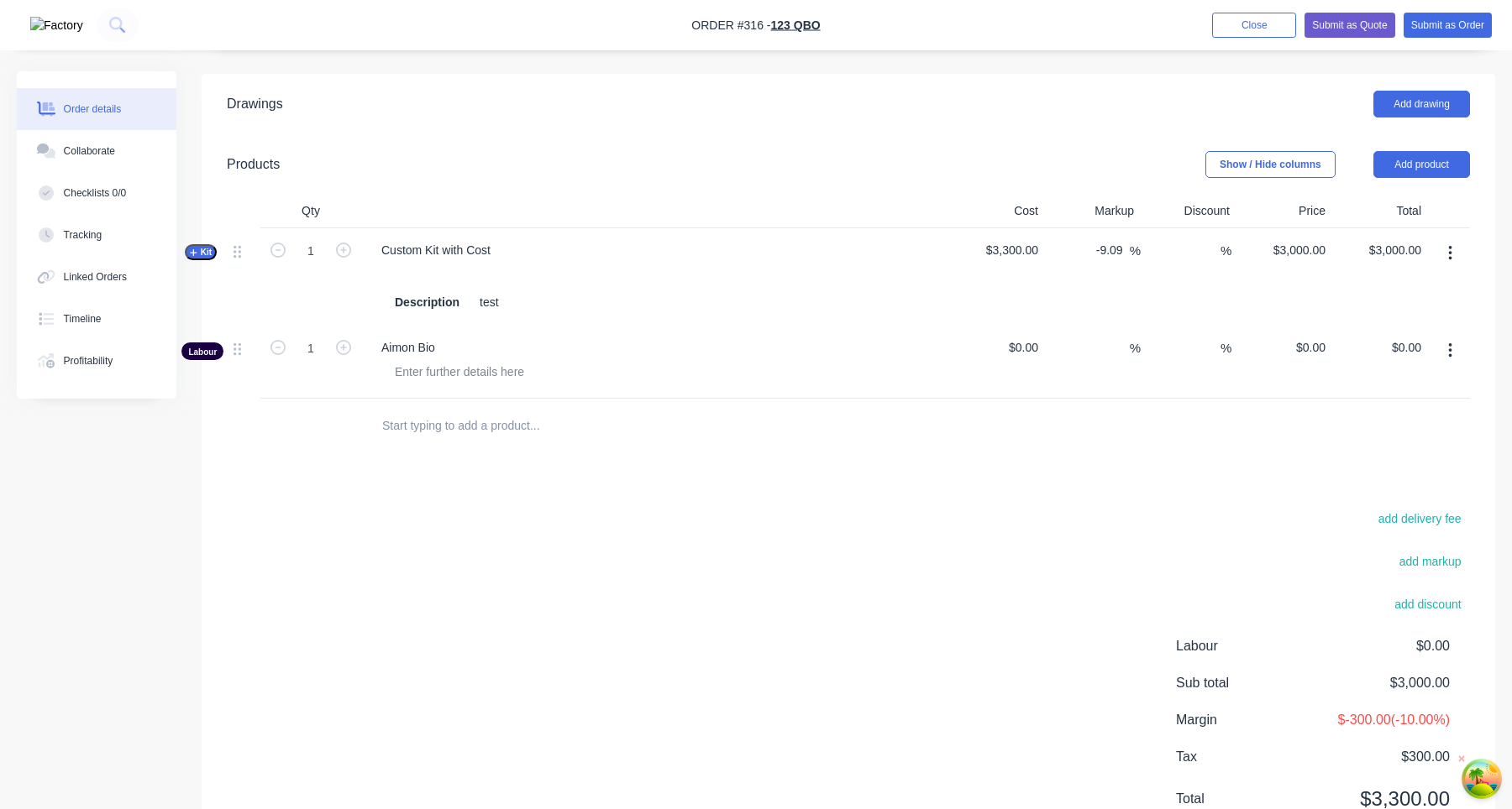
click at [1031, 361] on div "$0.00 $0.00" at bounding box center [997, 362] width 96 height 73
click at [1029, 351] on input "0" at bounding box center [1025, 348] width 39 height 24
type input "$100.00"
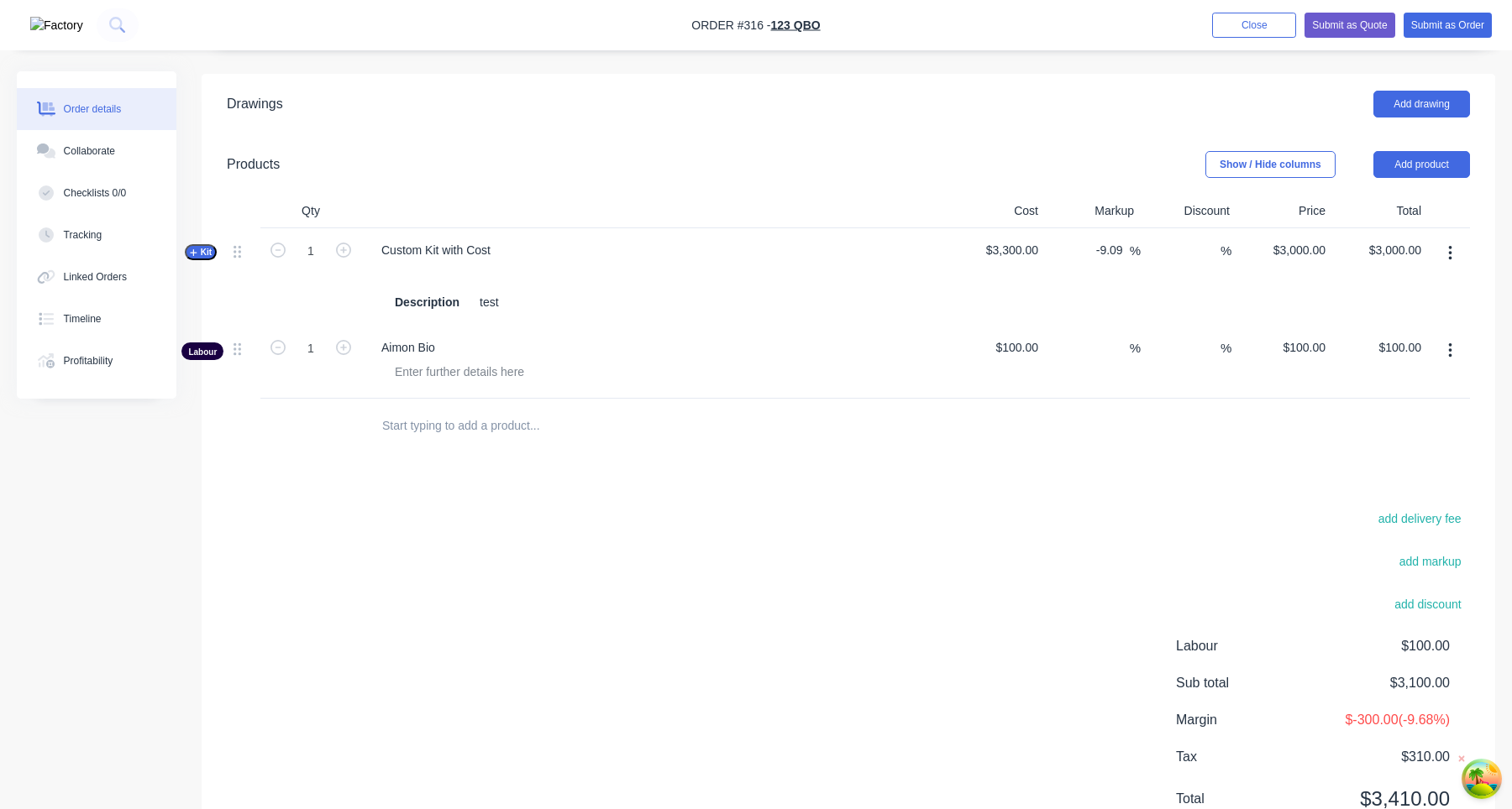
click at [1071, 429] on div at bounding box center [848, 426] width 1243 height 54
click at [1457, 167] on button "Add product" at bounding box center [1421, 164] width 97 height 27
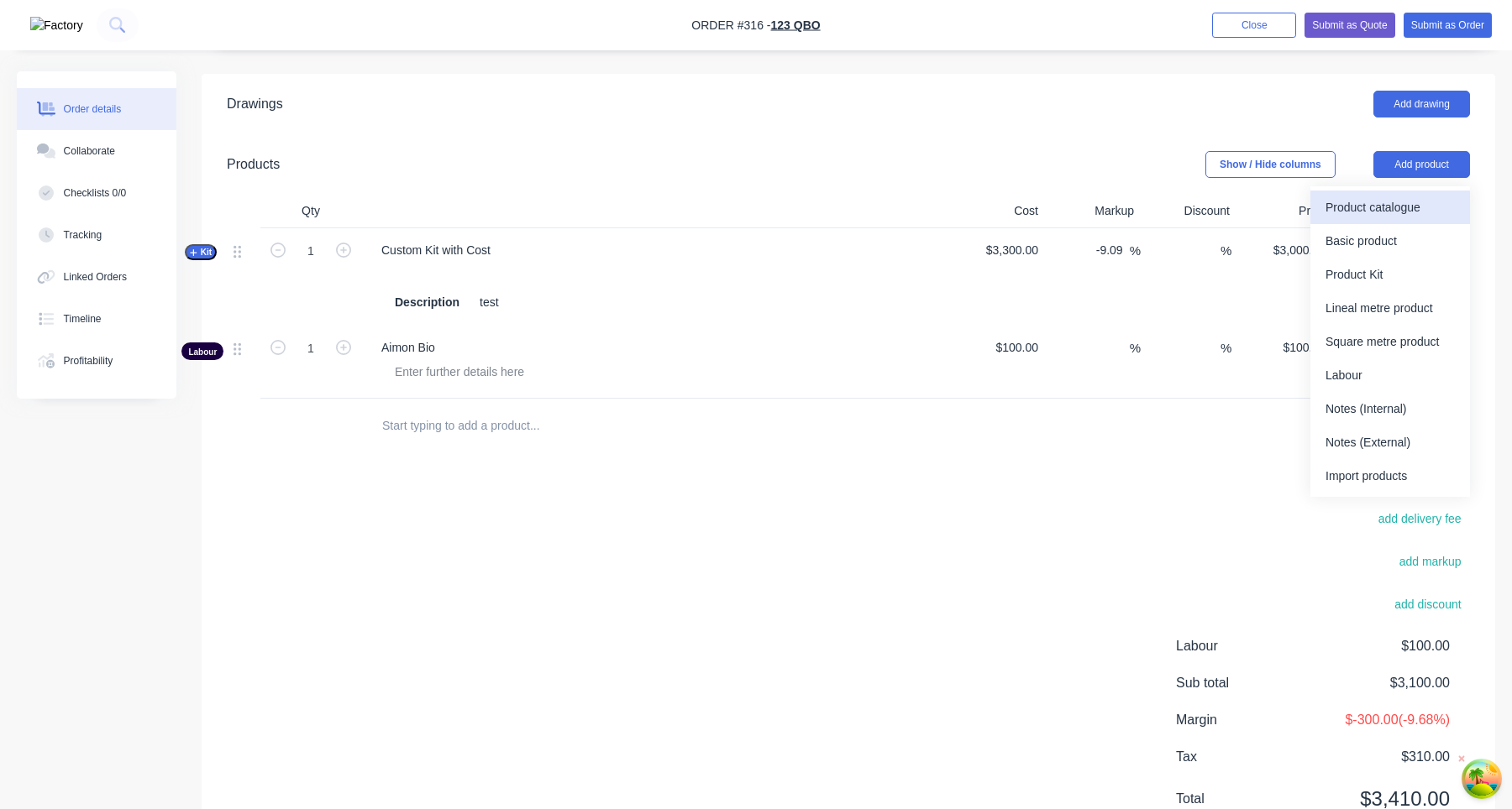
click at [1438, 211] on div "Product catalogue" at bounding box center [1390, 208] width 129 height 24
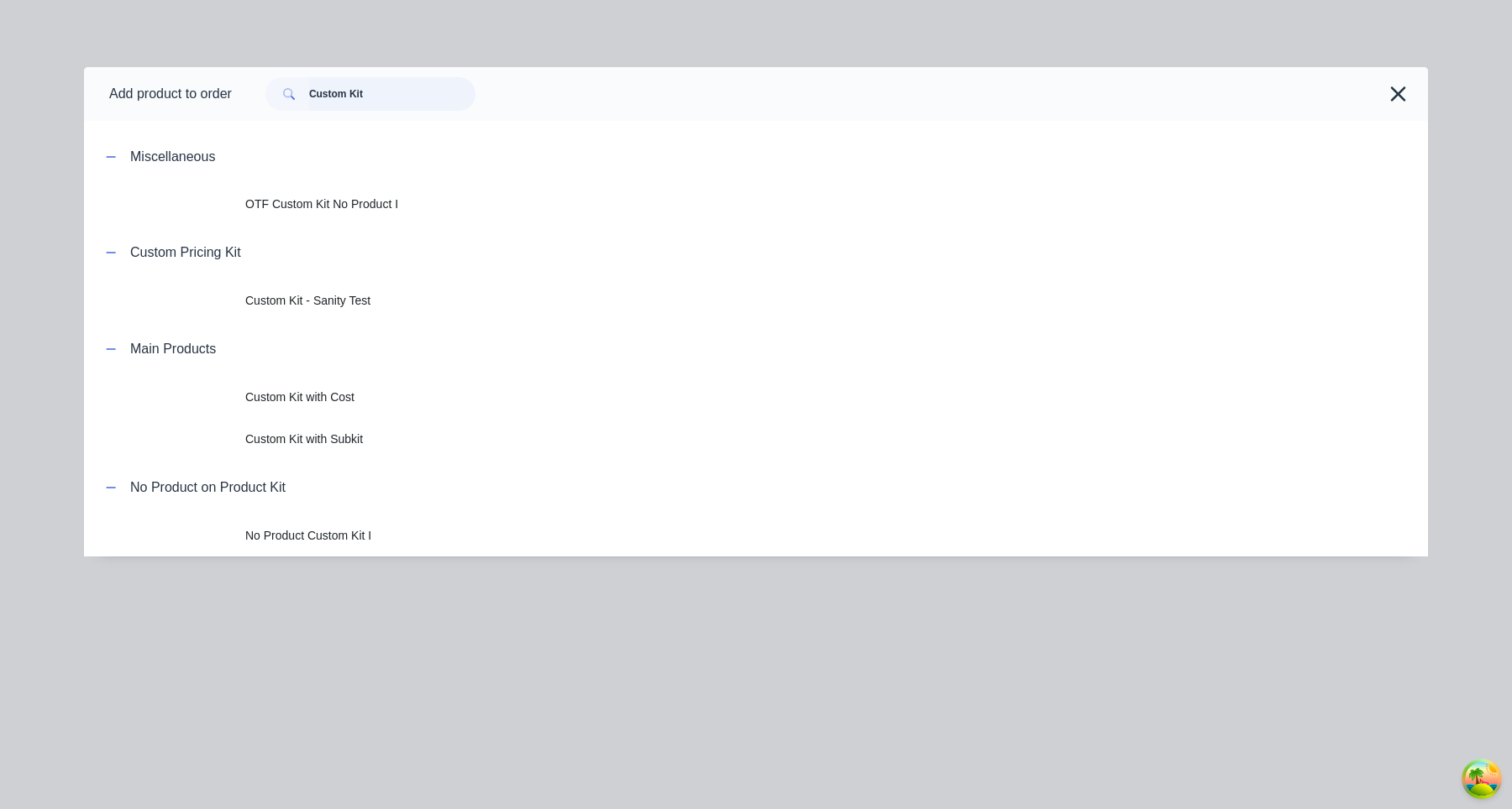
click at [476, 100] on input "Custom Kit" at bounding box center [393, 94] width 166 height 33
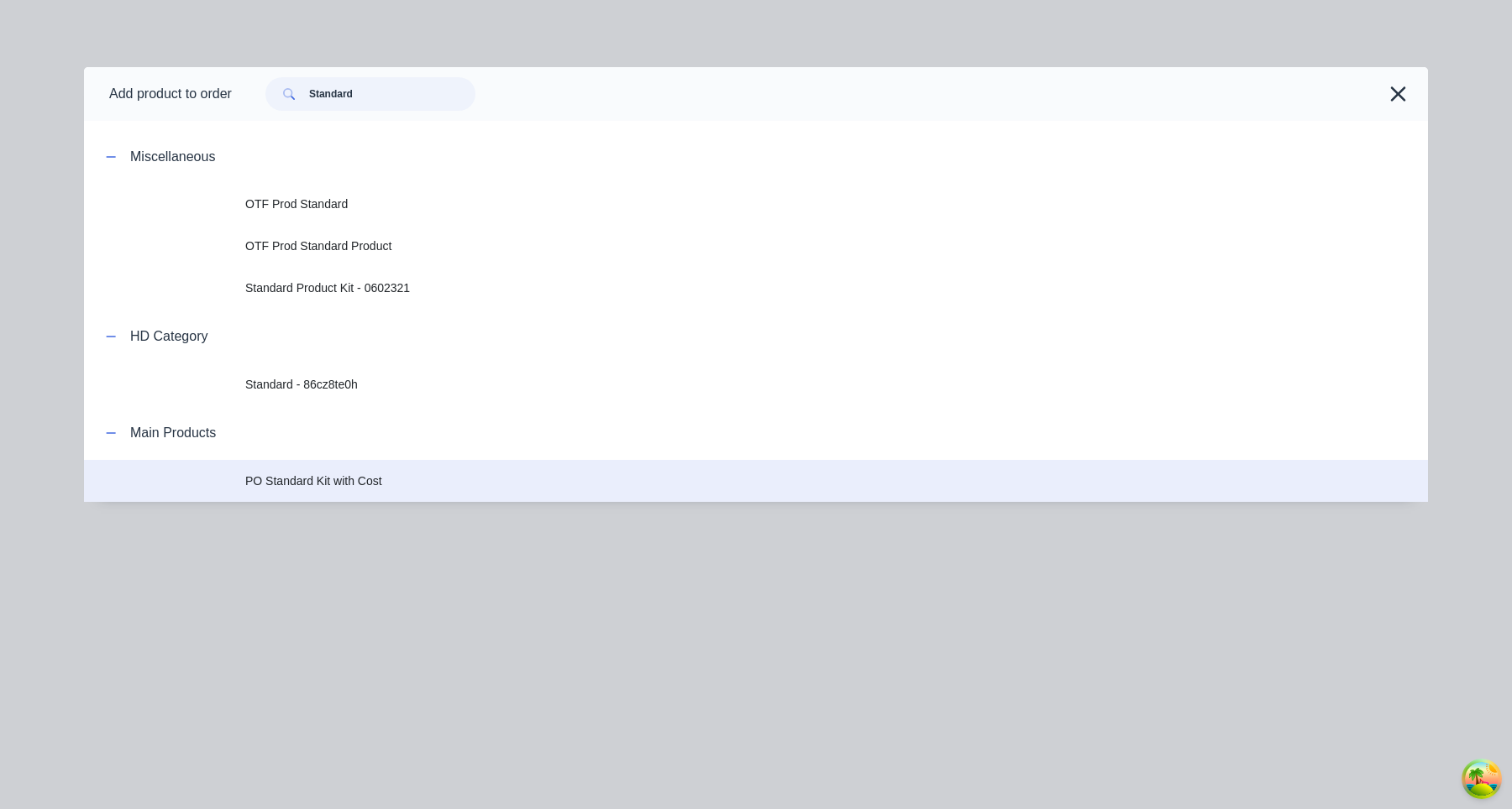
type input "Standard"
click at [405, 487] on span "PO Standard Kit with Cost" at bounding box center [718, 481] width 946 height 18
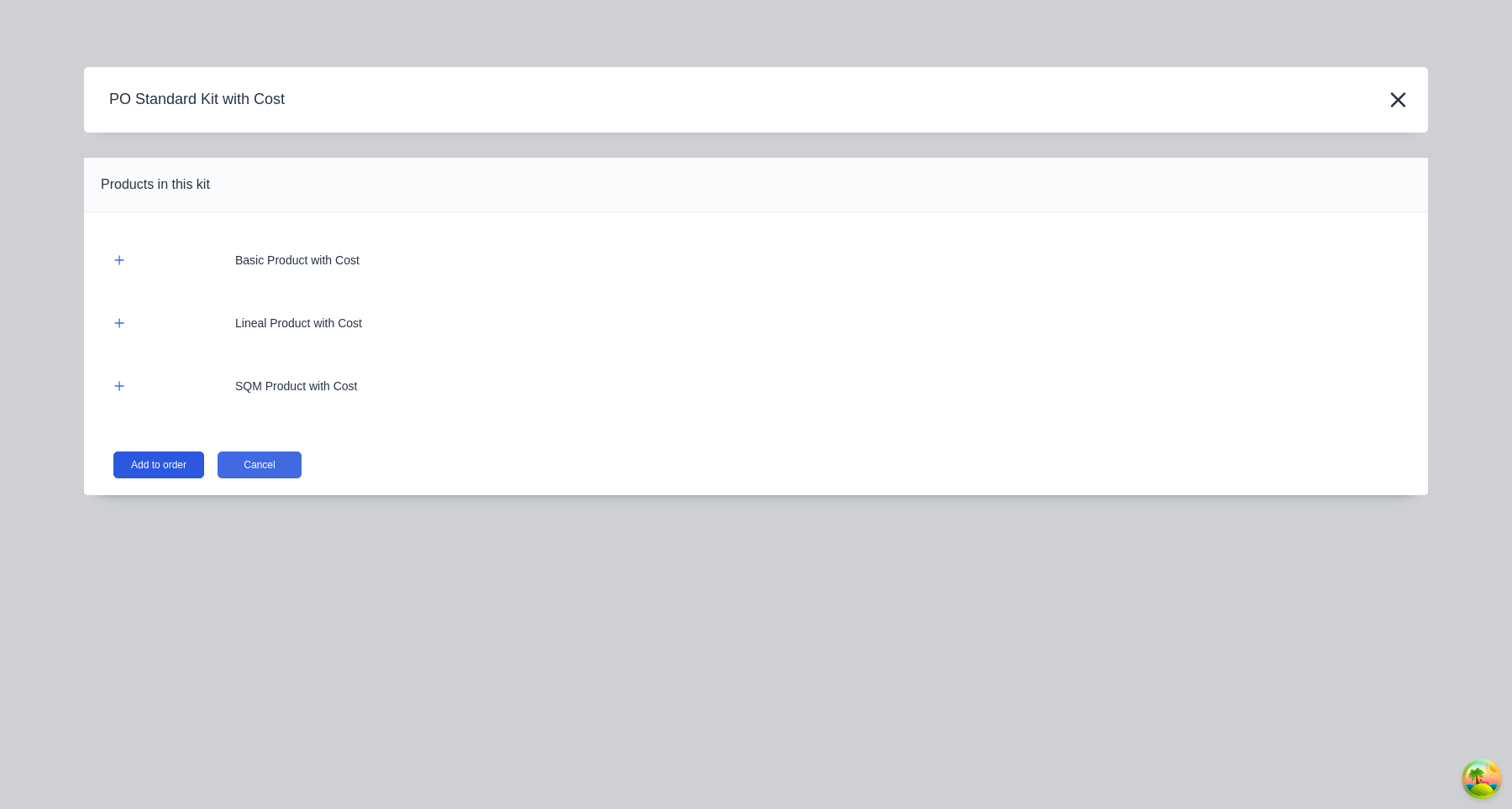
click at [155, 463] on button "Add to order" at bounding box center [159, 465] width 91 height 27
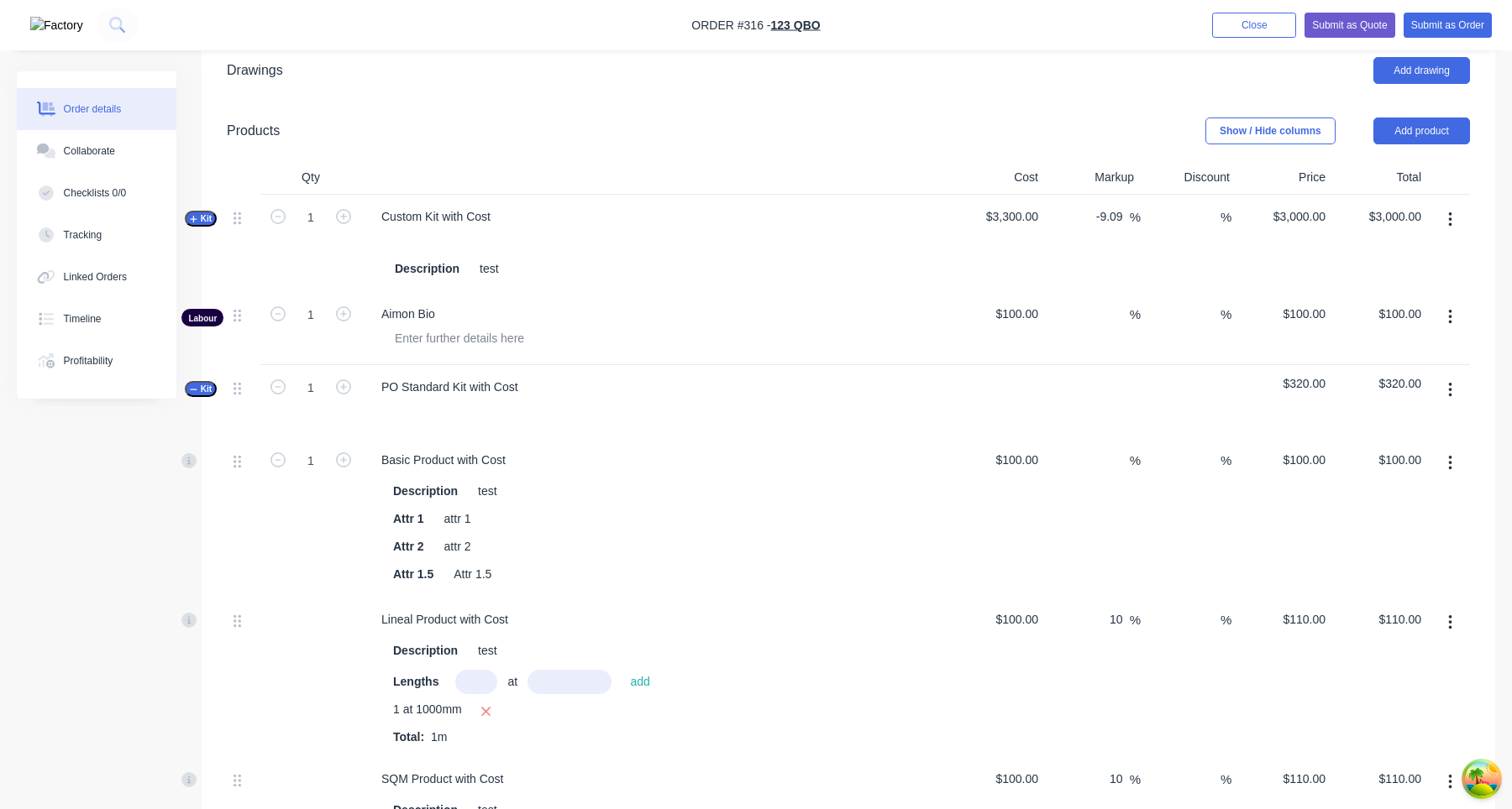
scroll to position [737, 0]
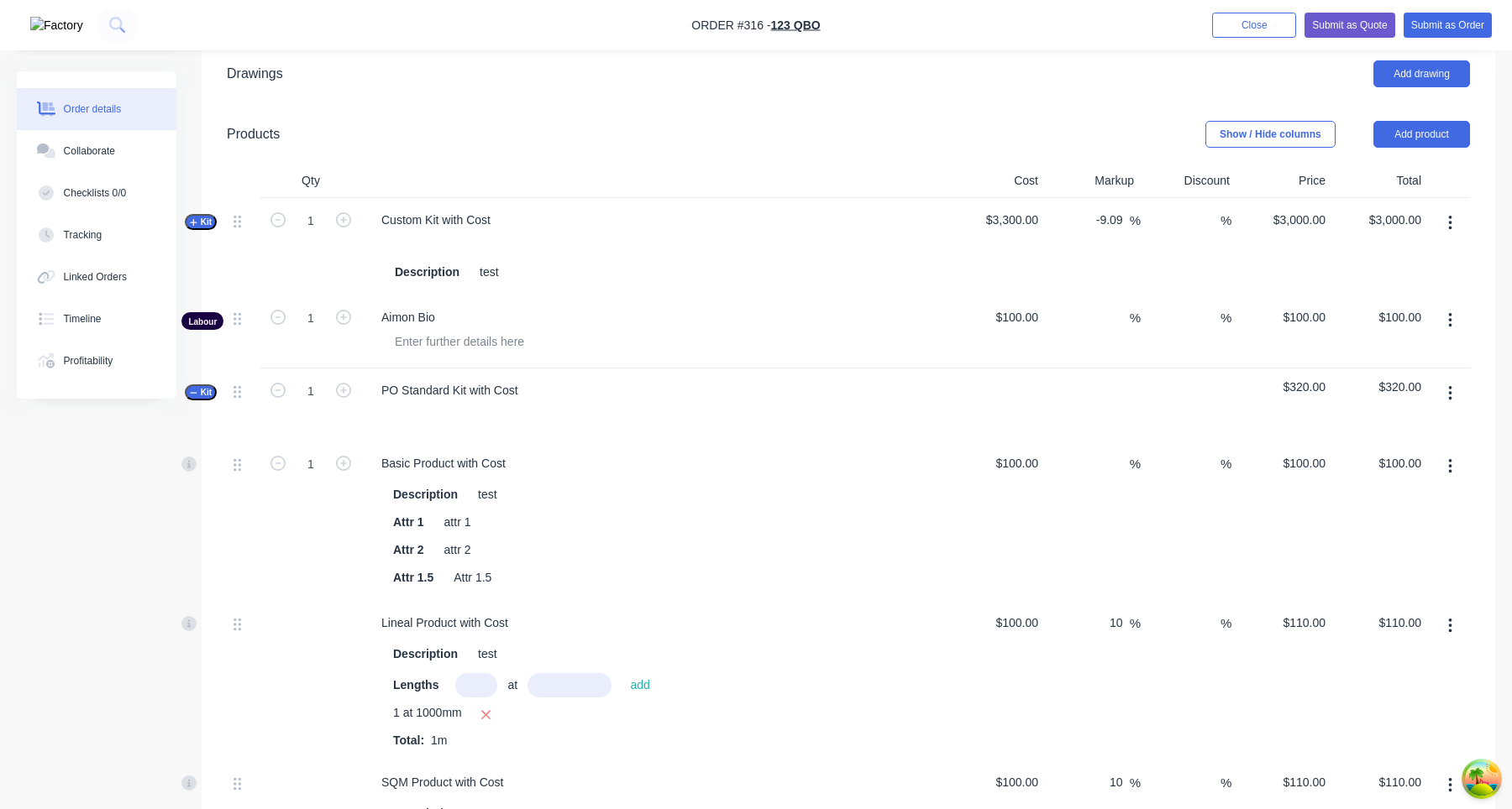
click at [1449, 396] on icon "button" at bounding box center [1449, 393] width 5 height 18
click at [1410, 447] on div "Add product to kit" at bounding box center [1390, 438] width 129 height 24
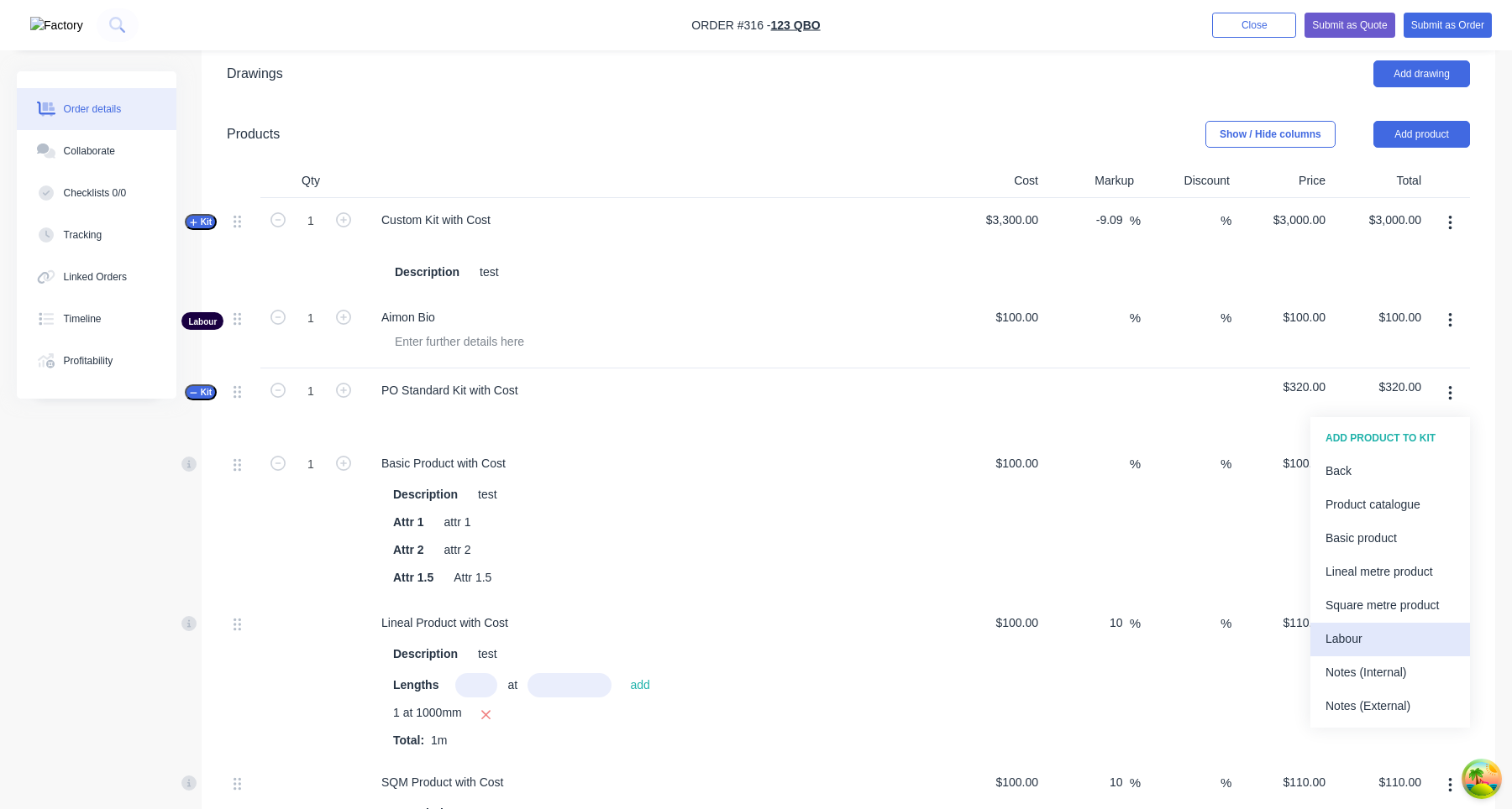
click at [1380, 644] on div "Labour" at bounding box center [1390, 639] width 129 height 24
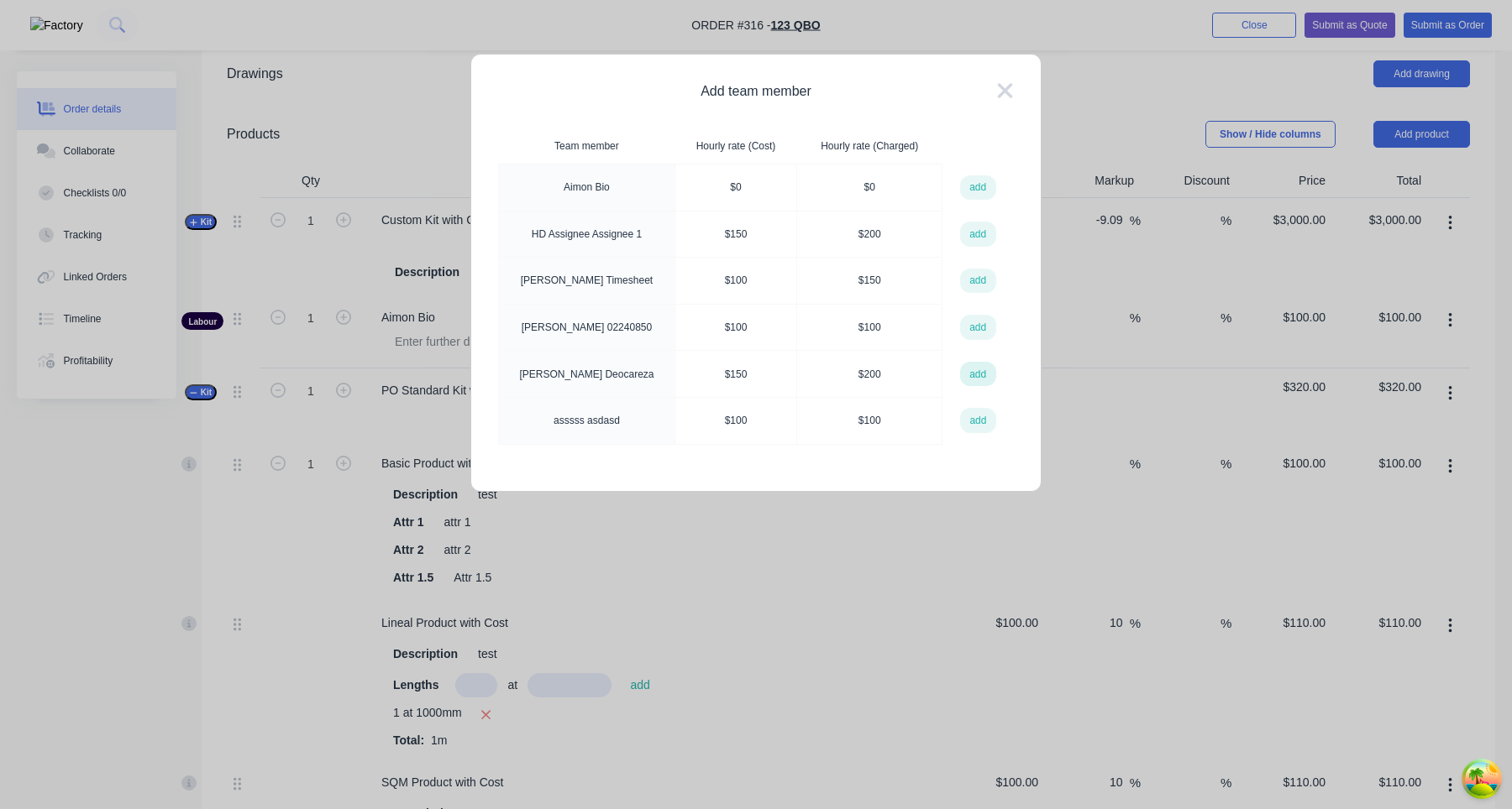
click at [971, 378] on button "add" at bounding box center [977, 374] width 36 height 25
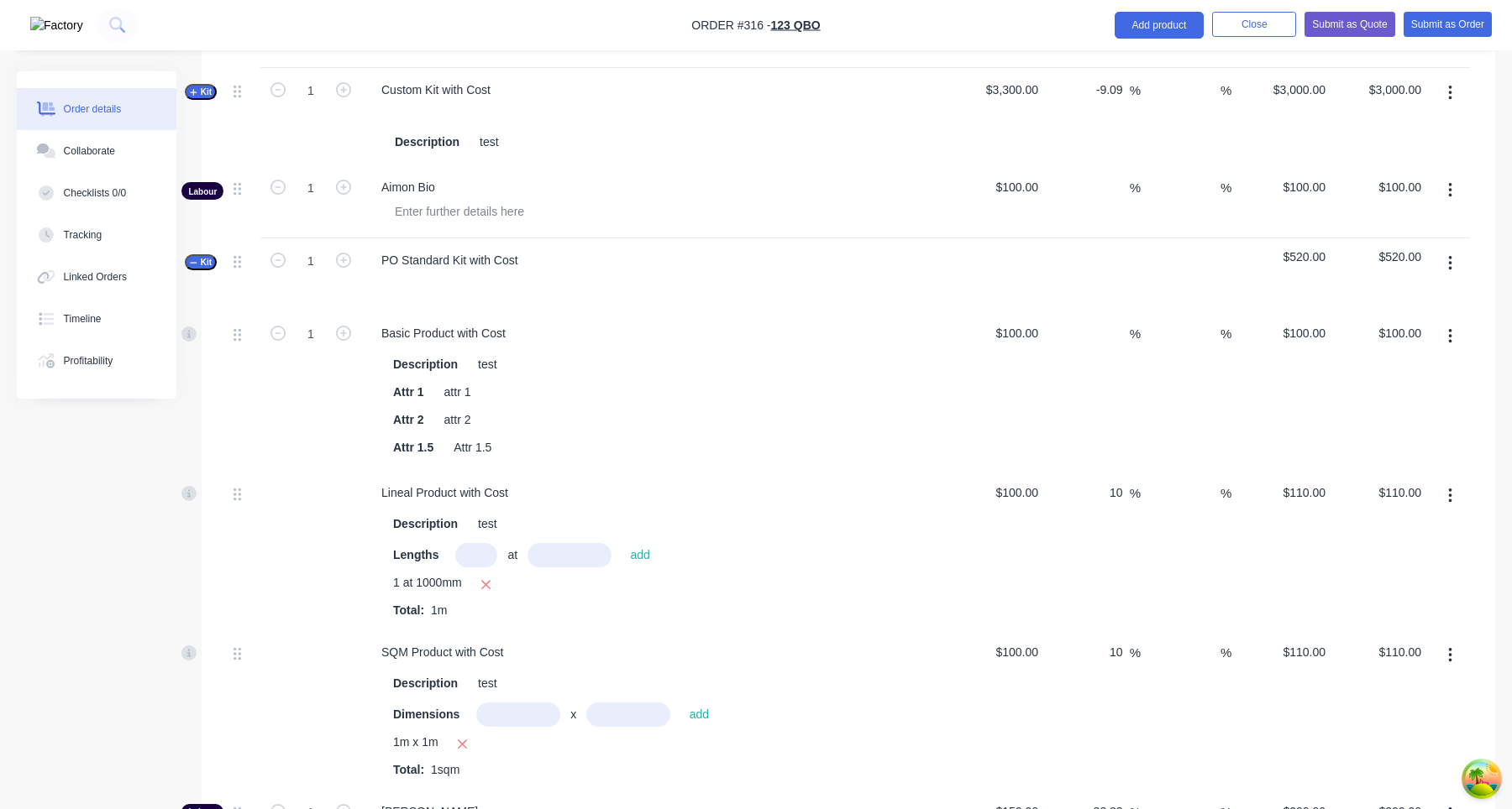
scroll to position [814, 0]
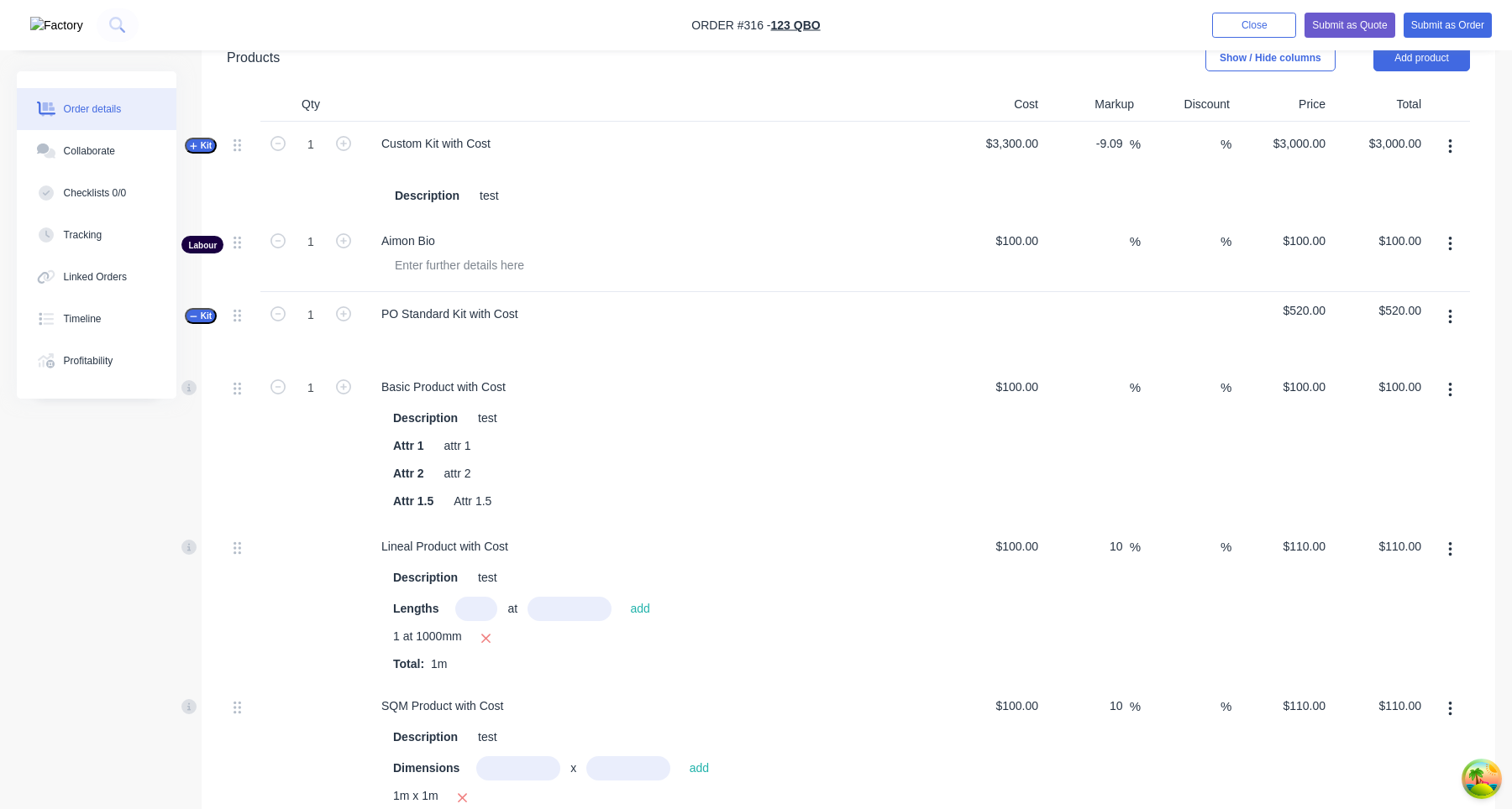
click at [210, 319] on span "Kit" at bounding box center [200, 316] width 22 height 13
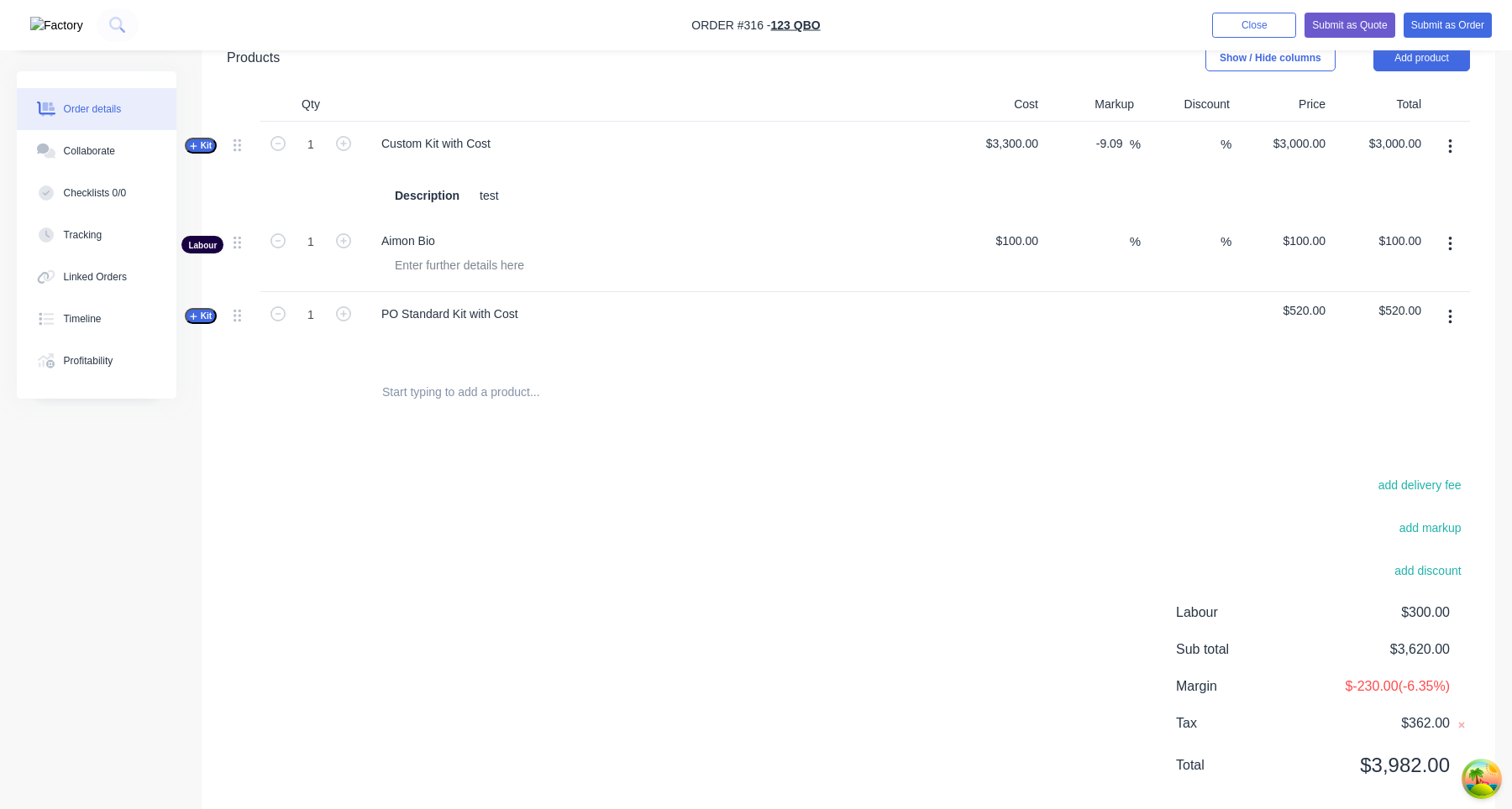
click at [210, 319] on span "Kit" at bounding box center [200, 316] width 22 height 13
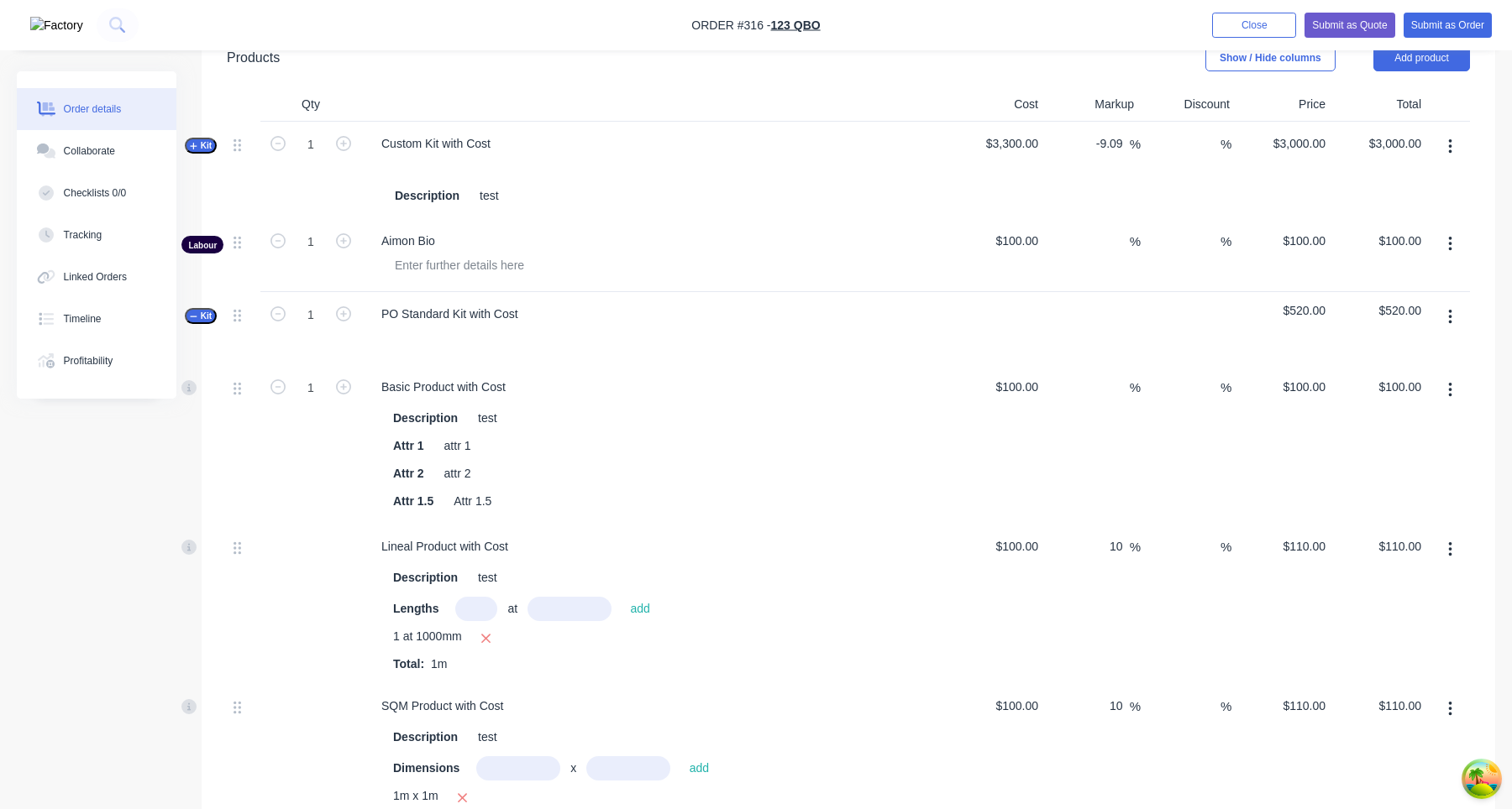
click at [210, 319] on span "Kit" at bounding box center [200, 316] width 22 height 13
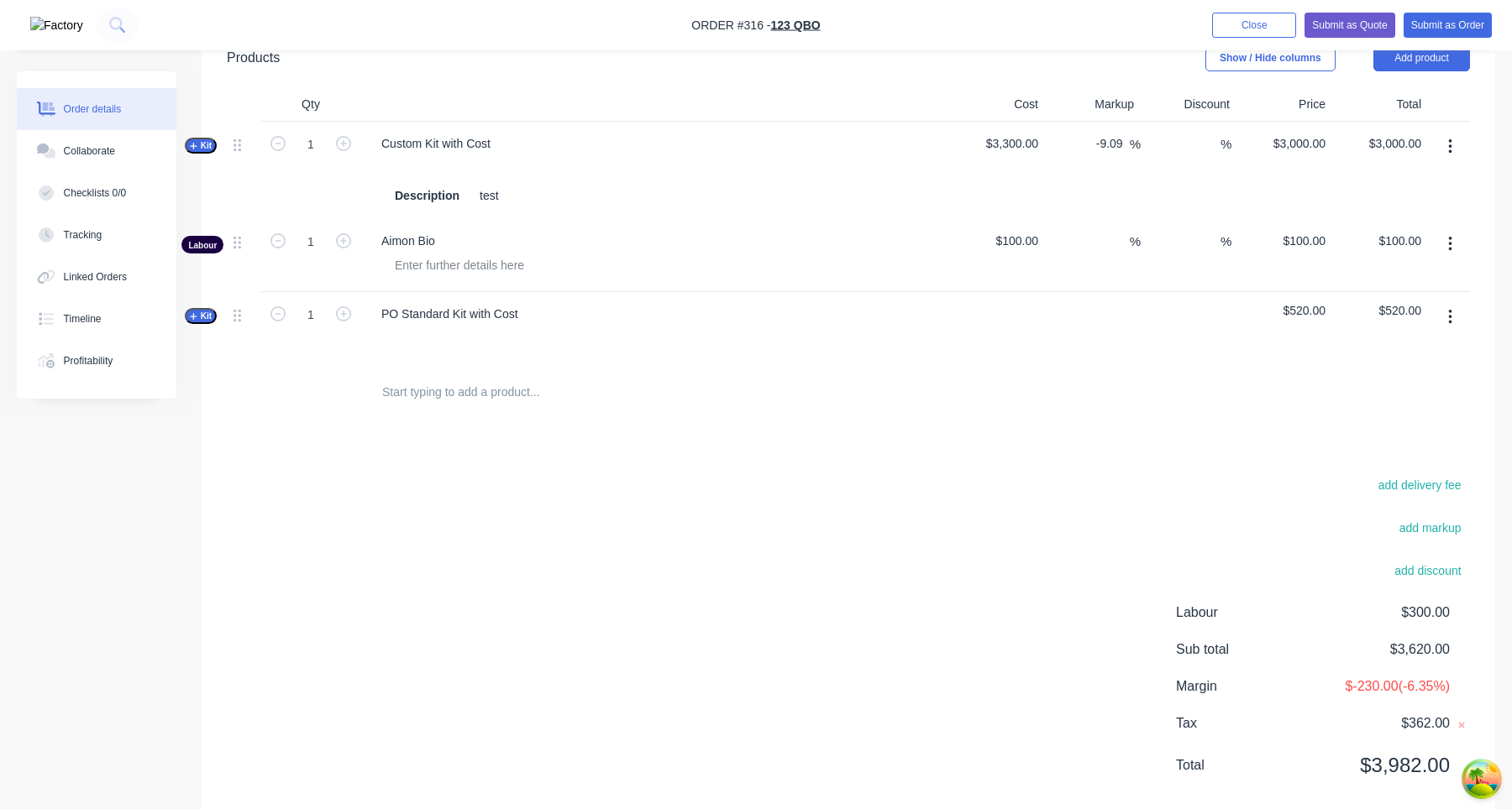
click at [209, 309] on span "Kit" at bounding box center [200, 316] width 22 height 13
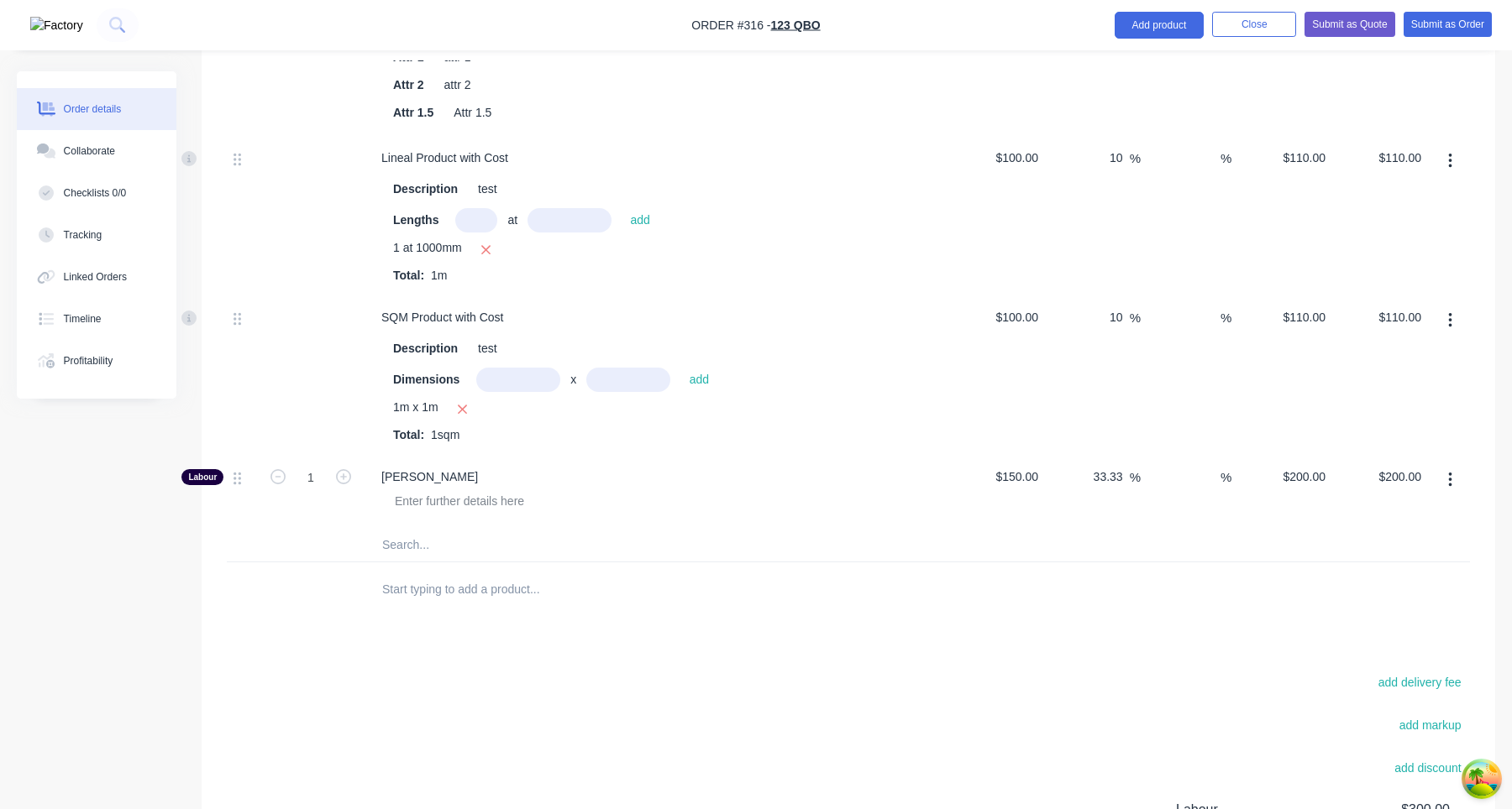
scroll to position [1211, 0]
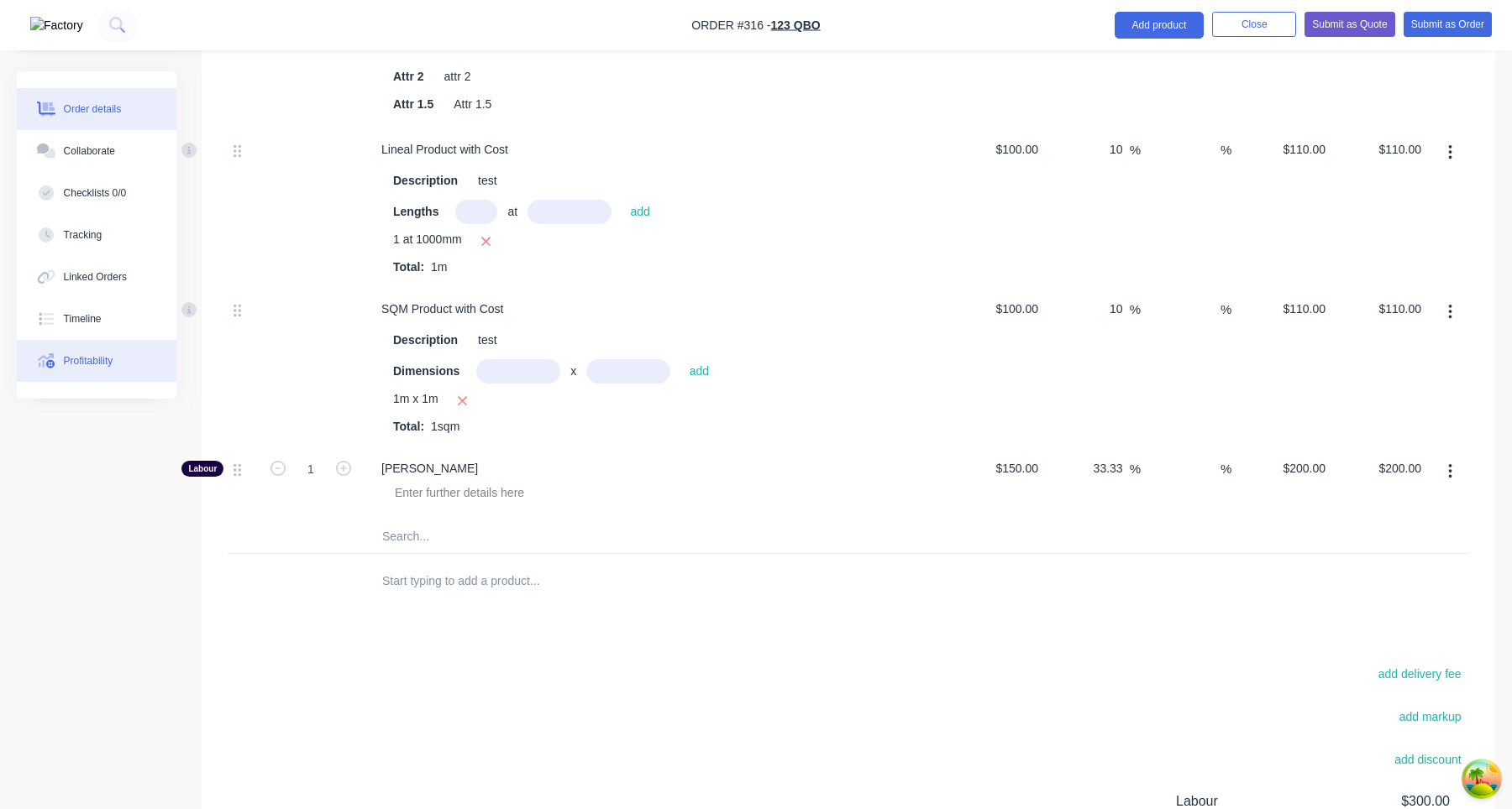
click at [119, 356] on button "Profitability" at bounding box center [96, 360] width 160 height 42
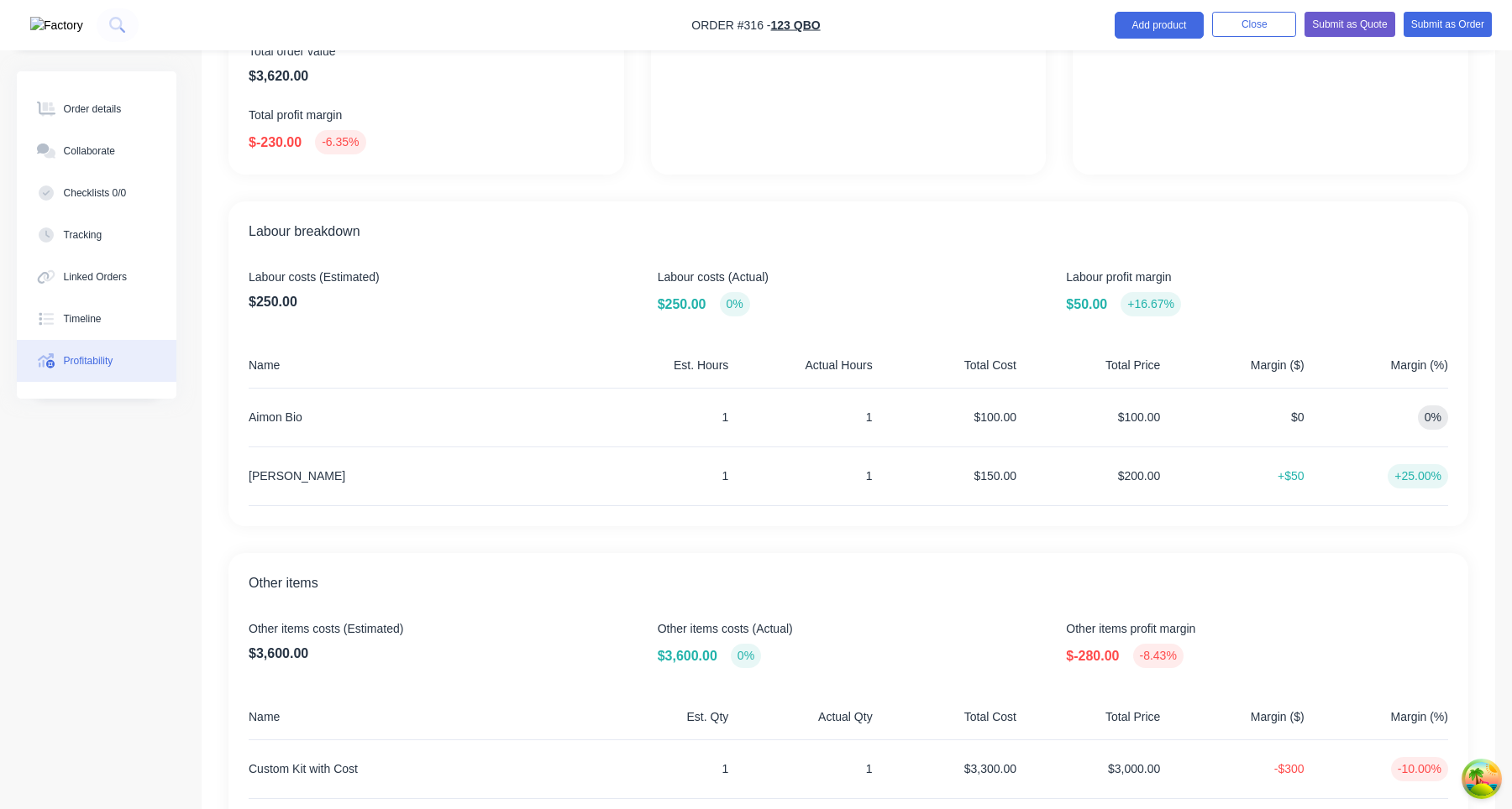
scroll to position [429, 0]
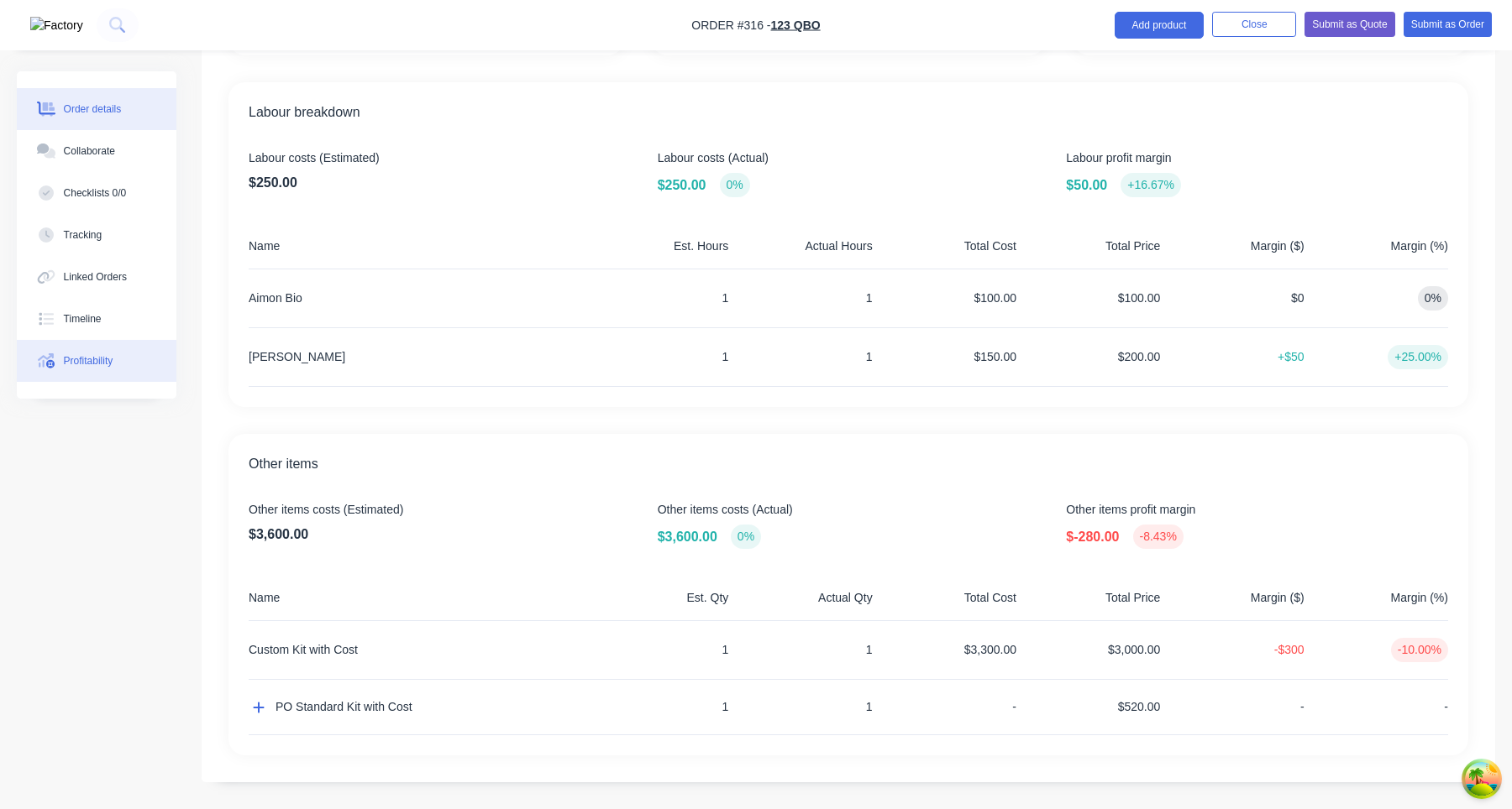
click at [122, 115] on div "Order details" at bounding box center [92, 109] width 58 height 15
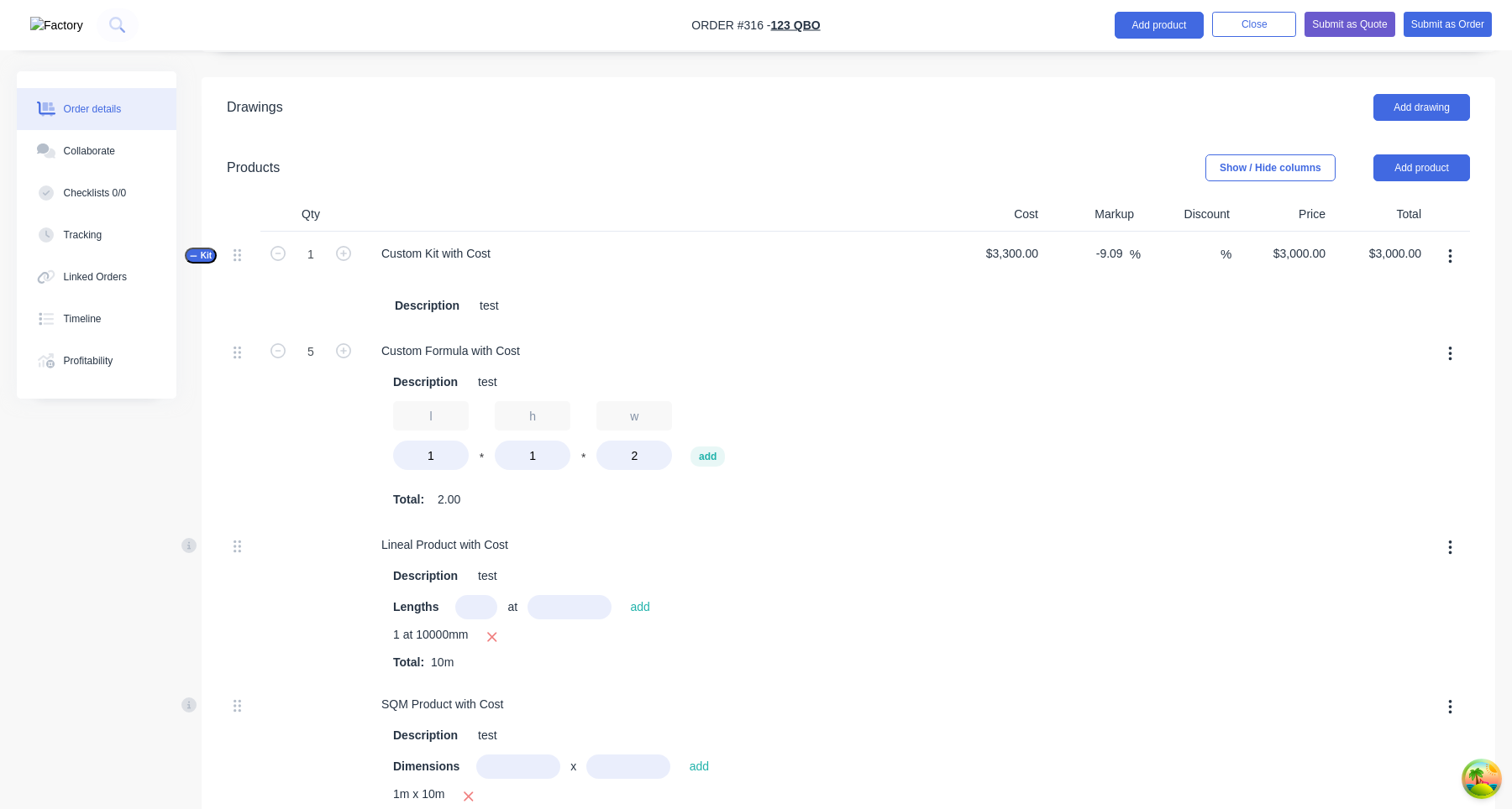
scroll to position [580, 0]
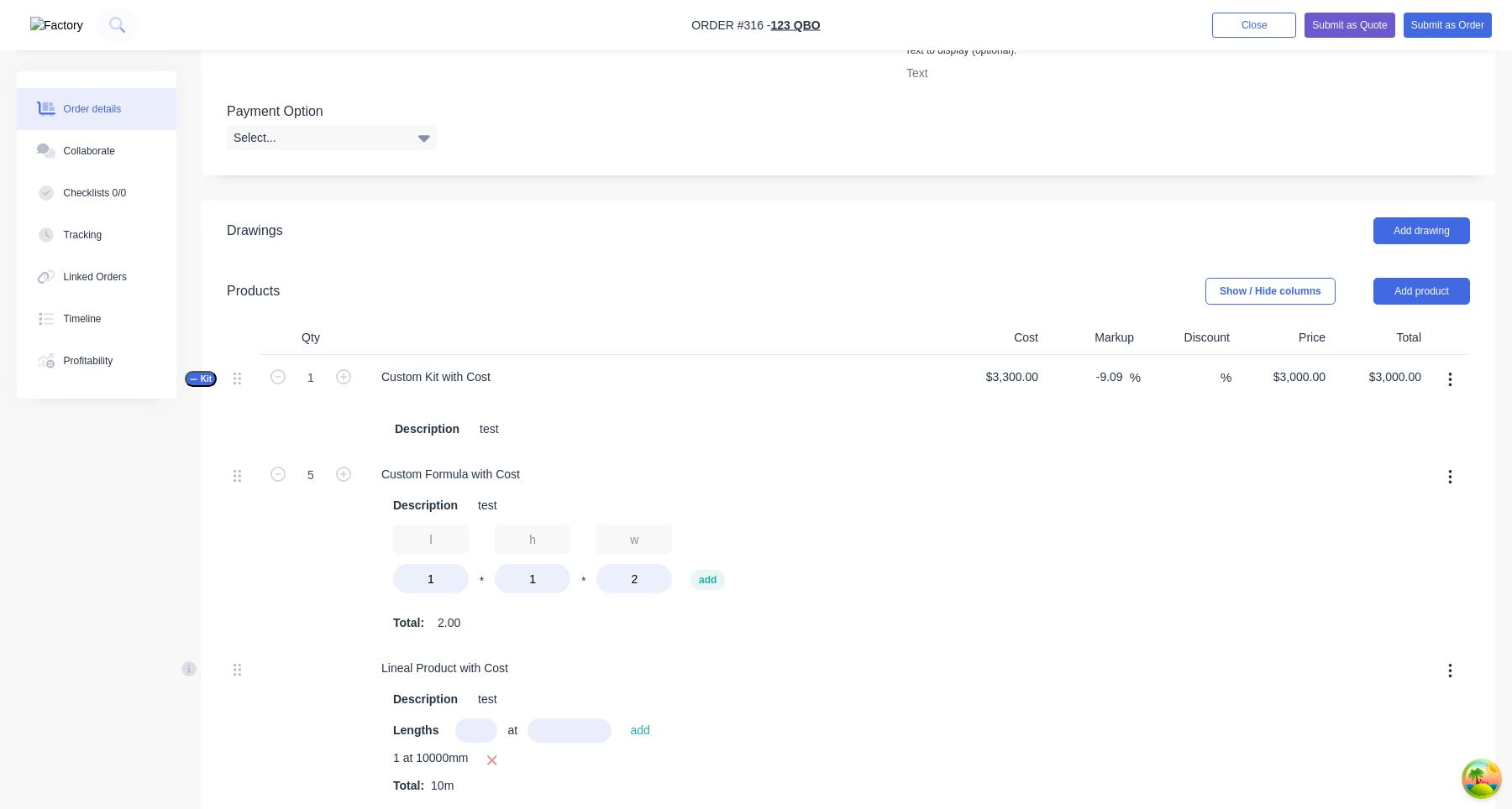
click at [199, 385] on span "Kit" at bounding box center [200, 380] width 22 height 13
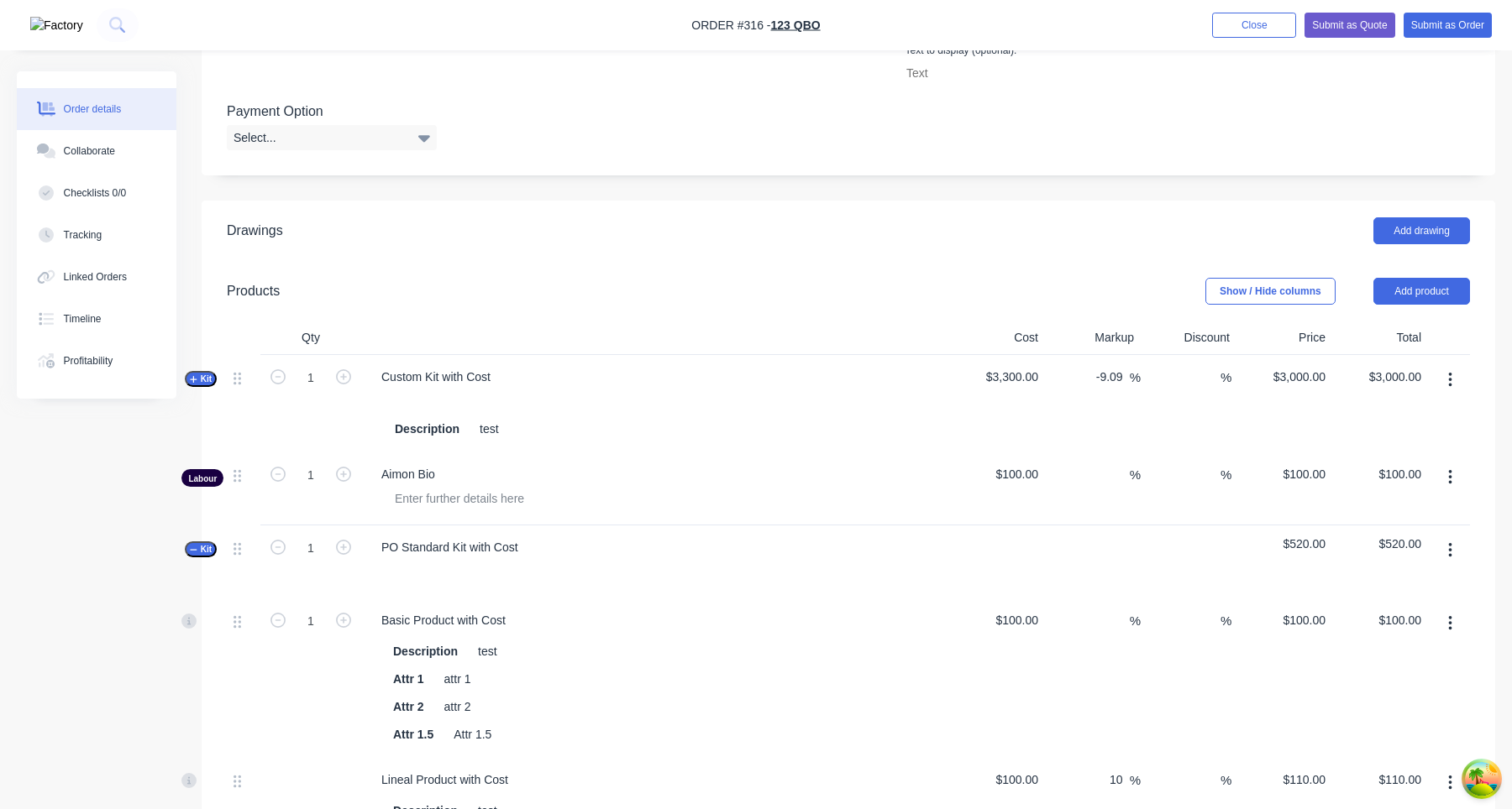
click at [206, 555] on span "Kit" at bounding box center [200, 549] width 22 height 13
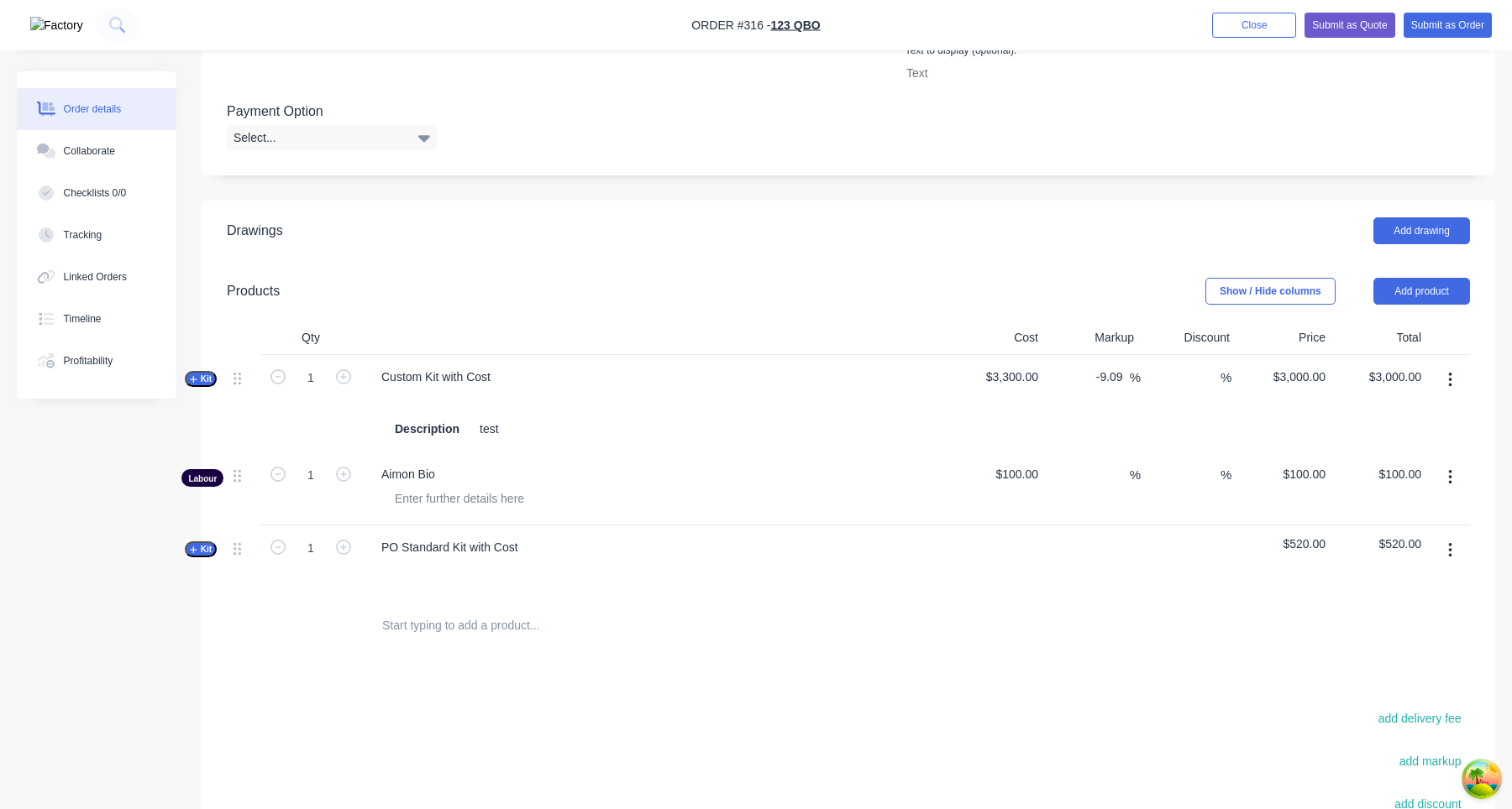
click at [206, 555] on span "Kit" at bounding box center [200, 549] width 22 height 13
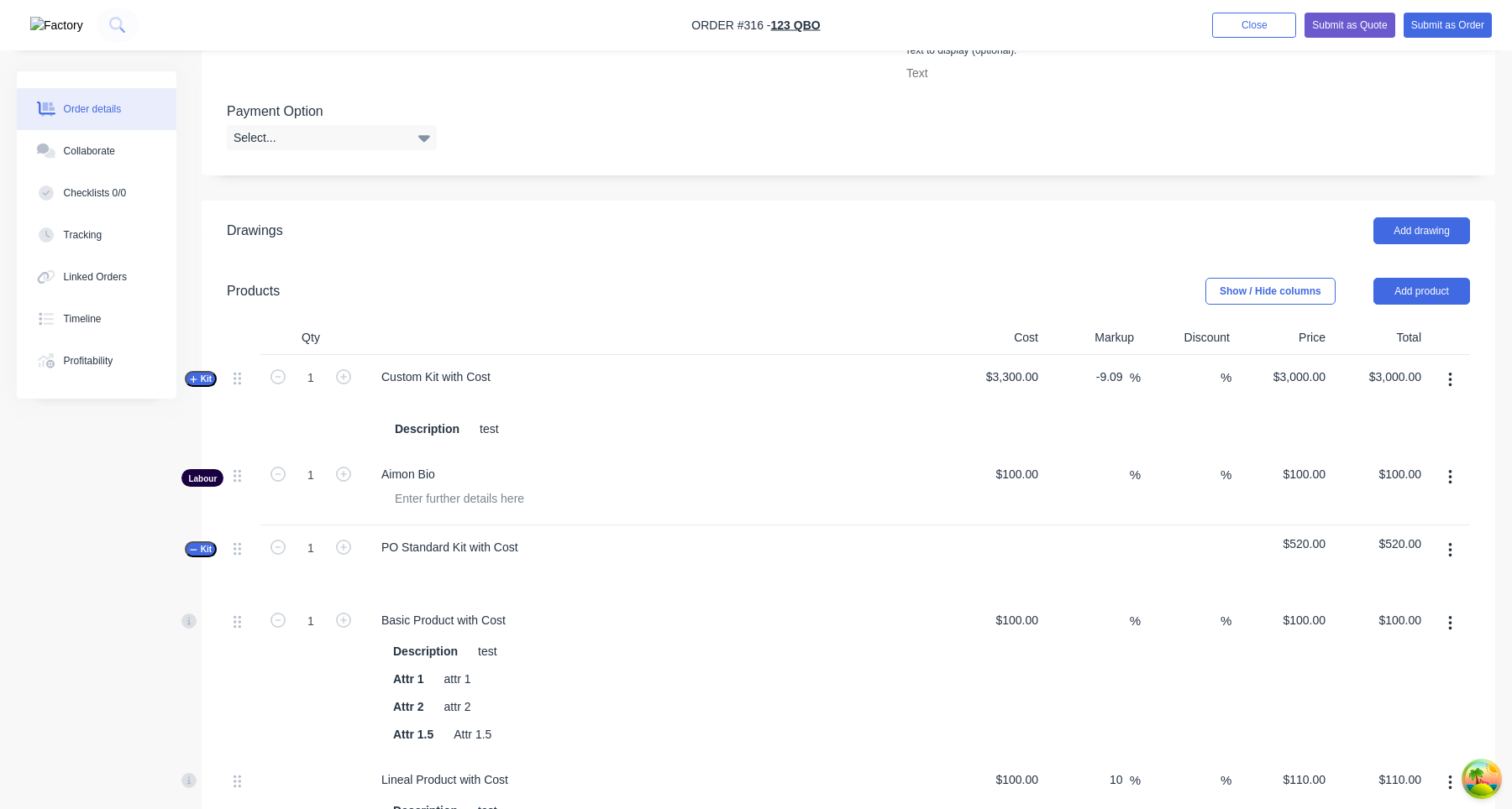
click at [206, 555] on span "Kit" at bounding box center [200, 549] width 22 height 13
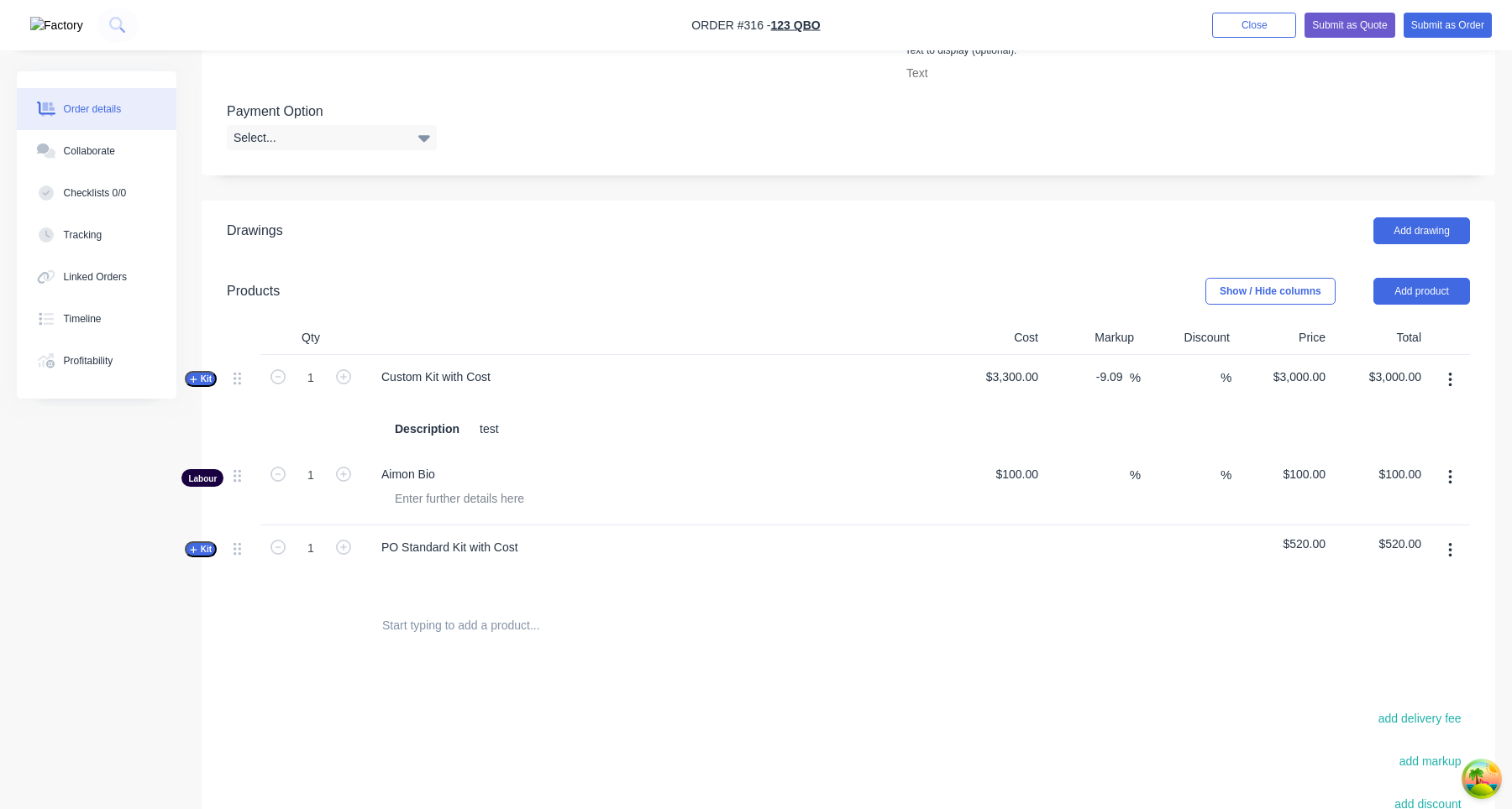
click at [206, 555] on span "Kit" at bounding box center [200, 549] width 22 height 13
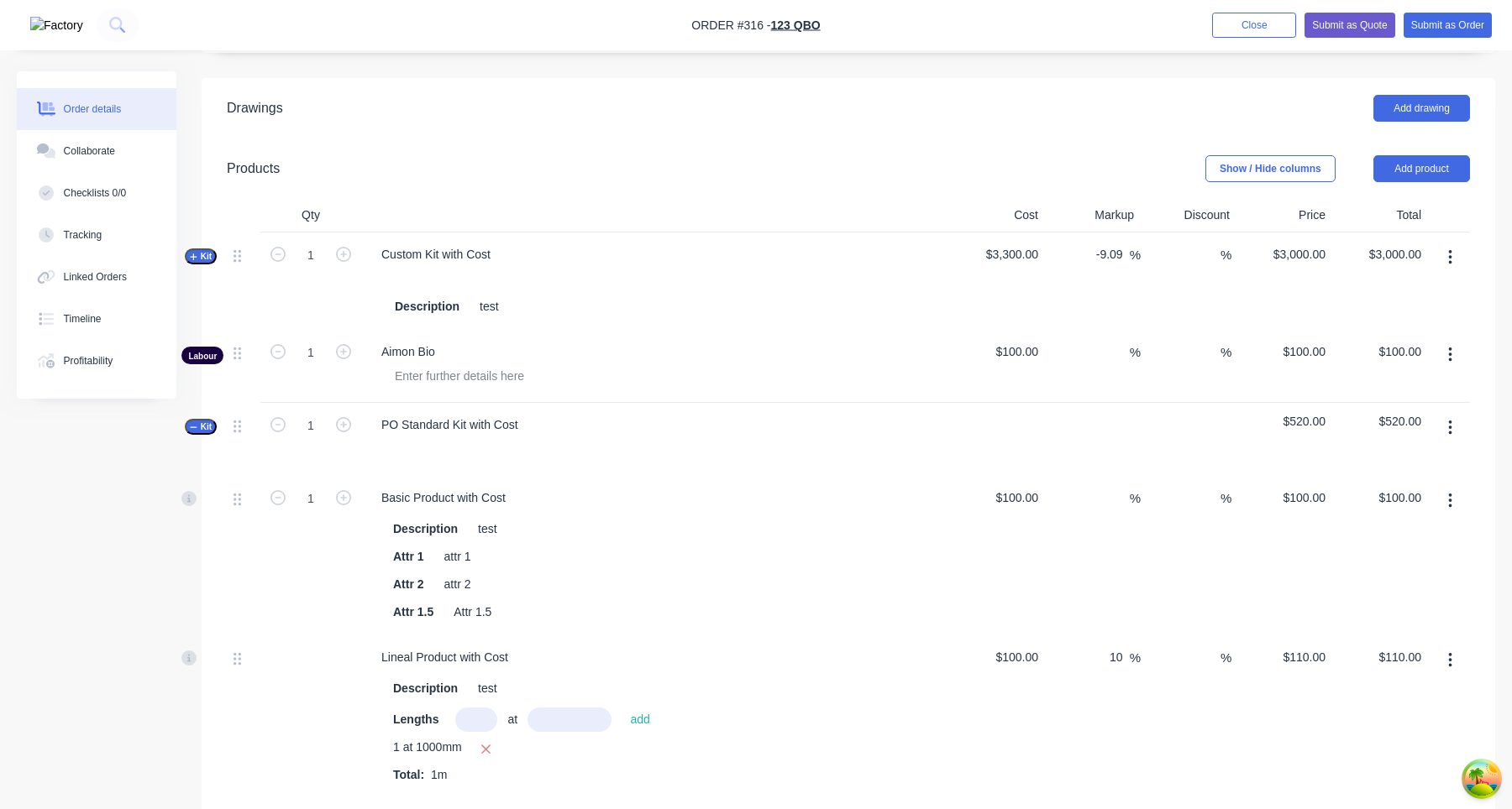
scroll to position [679, 0]
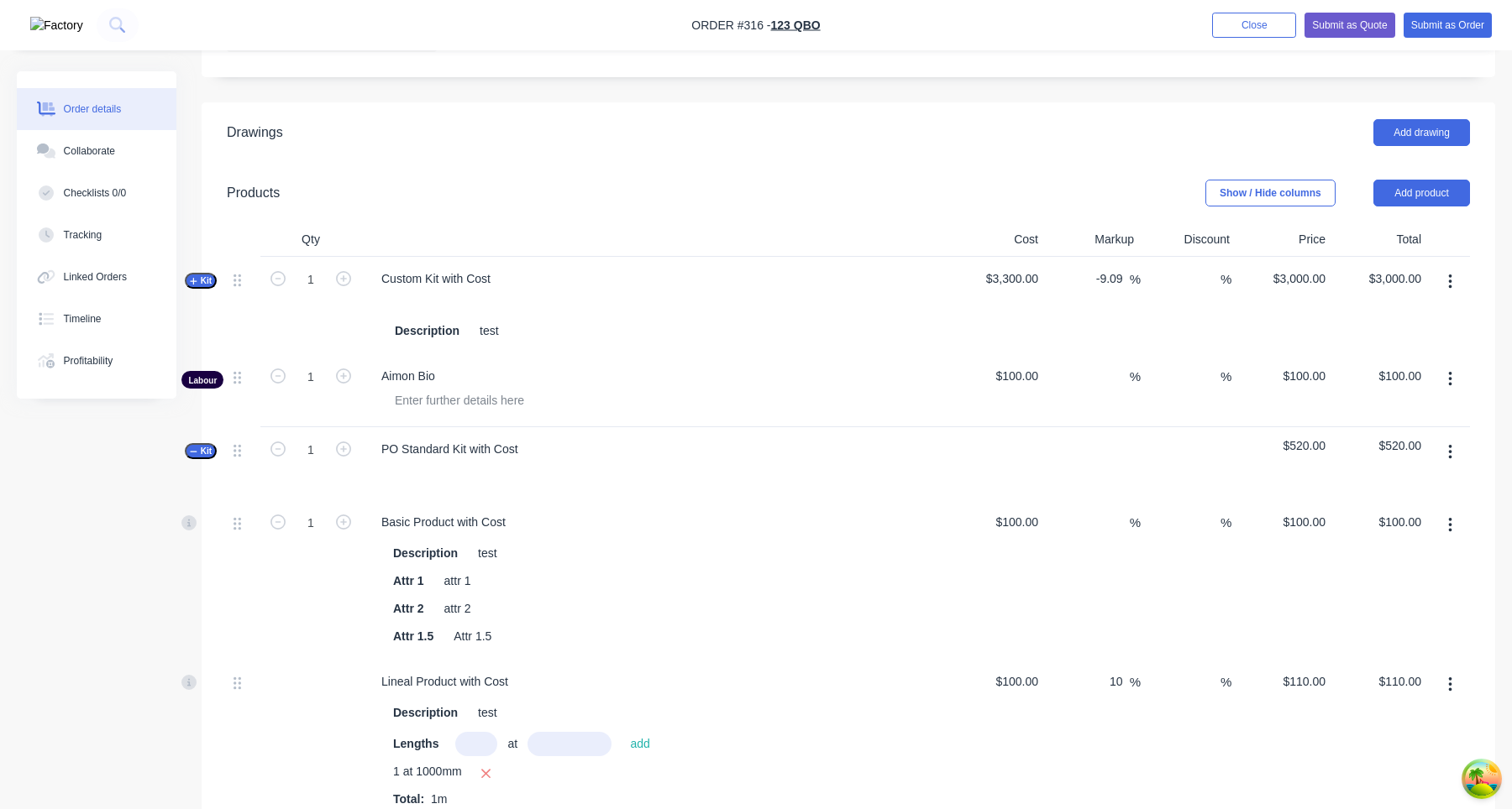
click at [203, 455] on span "Kit" at bounding box center [200, 452] width 22 height 13
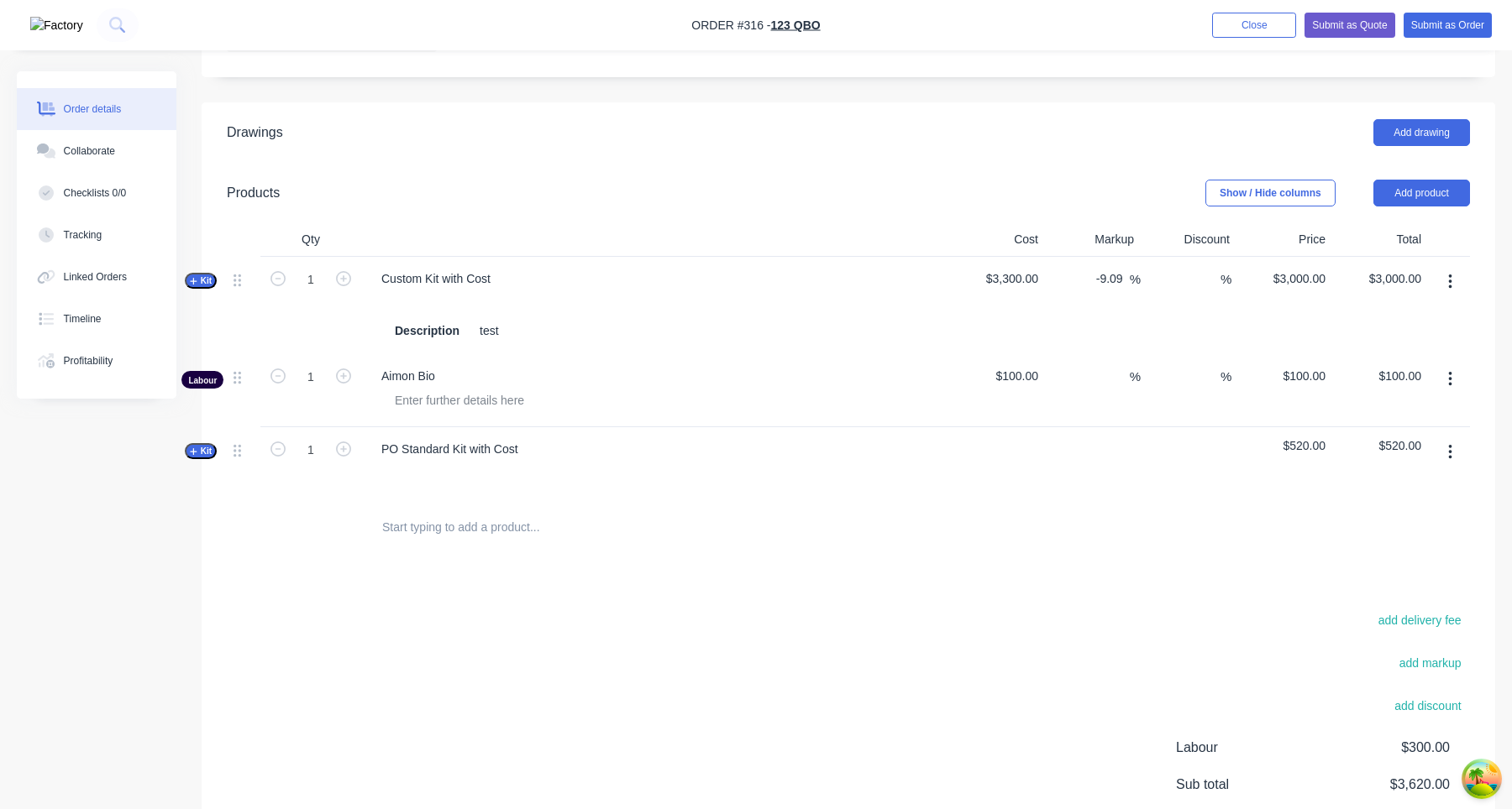
click at [200, 284] on span "Kit" at bounding box center [200, 281] width 22 height 13
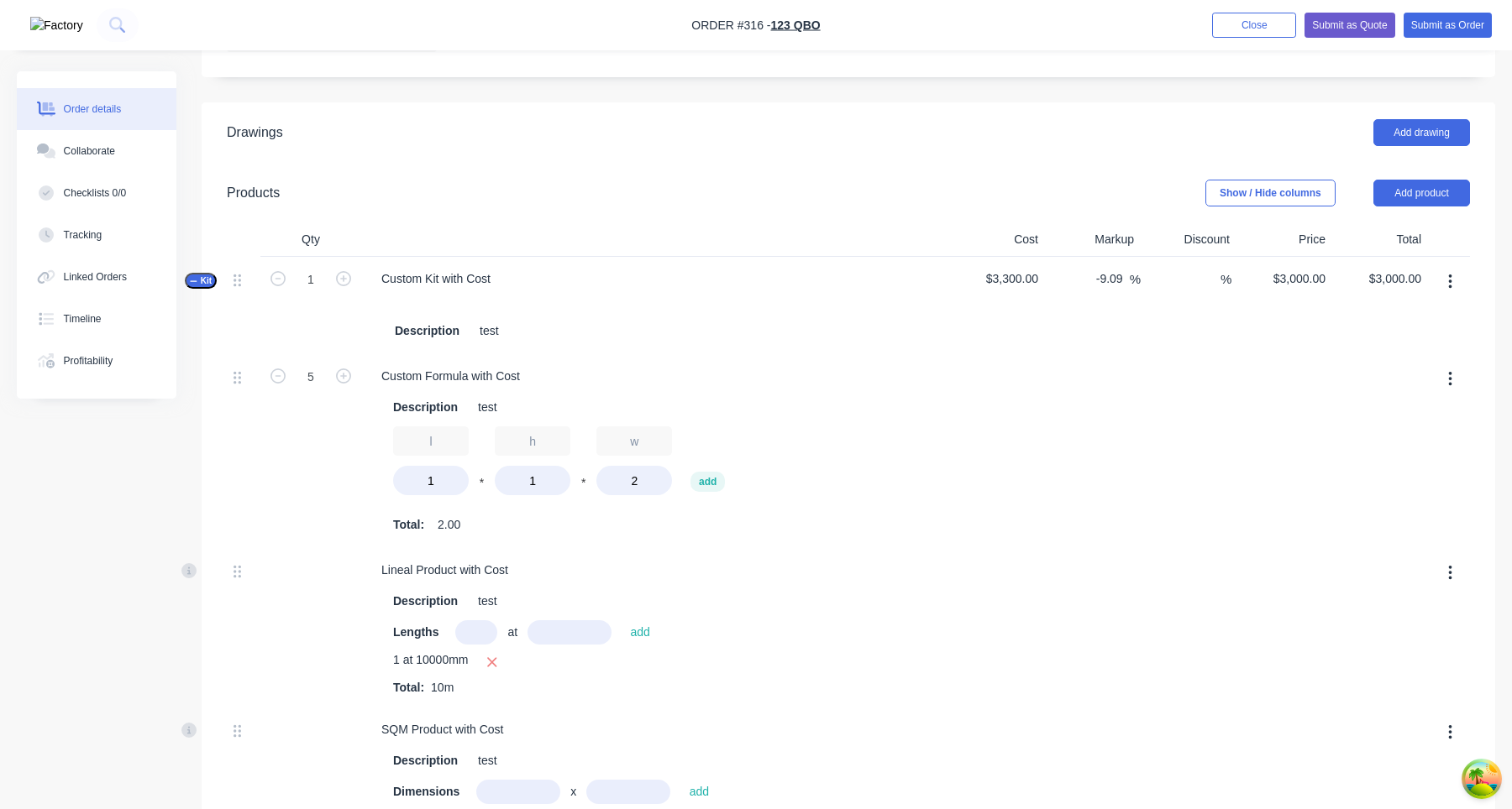
click at [200, 284] on span "Kit" at bounding box center [200, 281] width 22 height 13
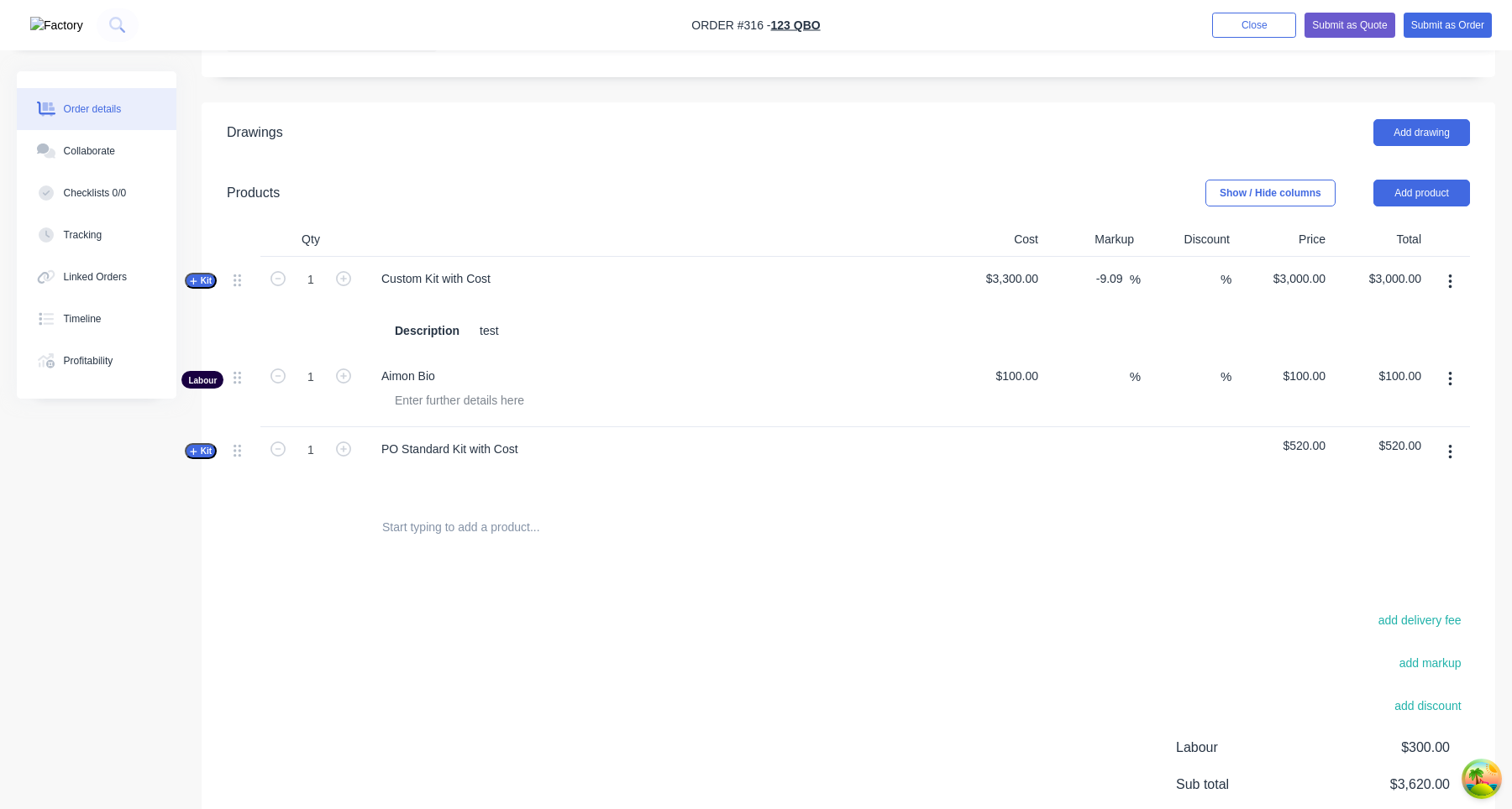
click at [200, 284] on span "Kit" at bounding box center [200, 281] width 22 height 13
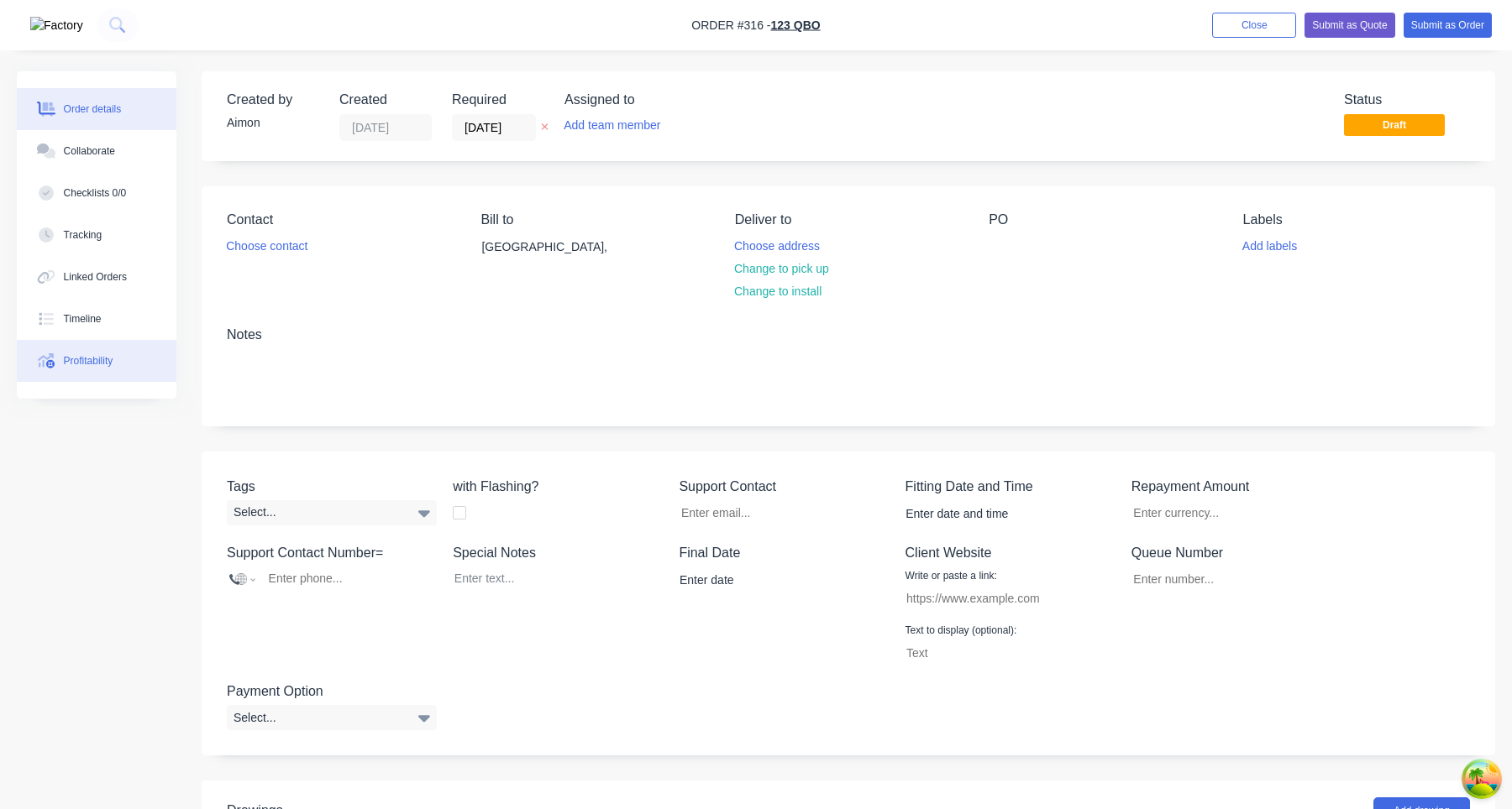
click at [131, 356] on button "Profitability" at bounding box center [96, 360] width 160 height 42
